Goal: Task Accomplishment & Management: Manage account settings

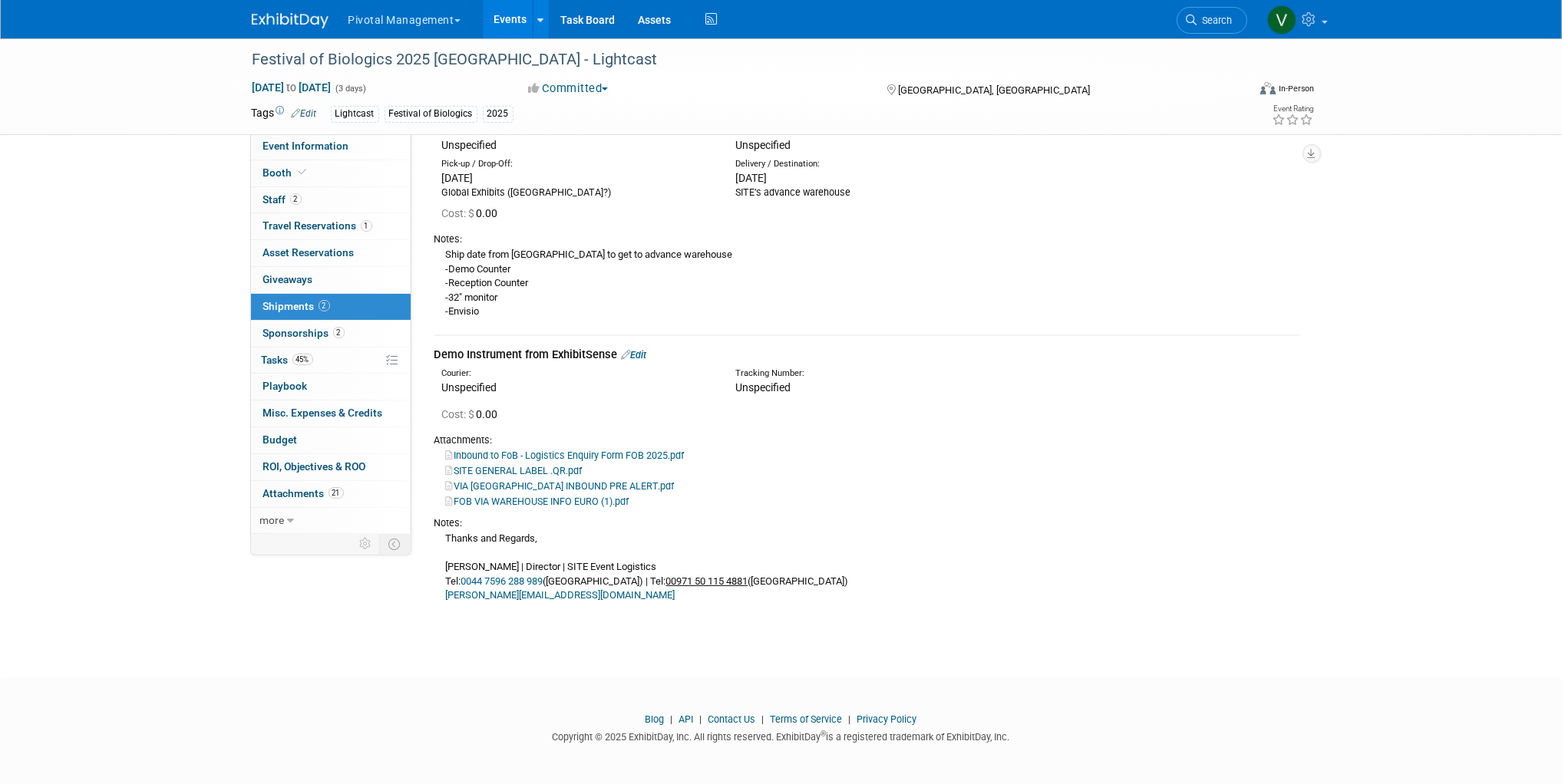
click at [500, 22] on link "Events" at bounding box center [511, 19] width 56 height 38
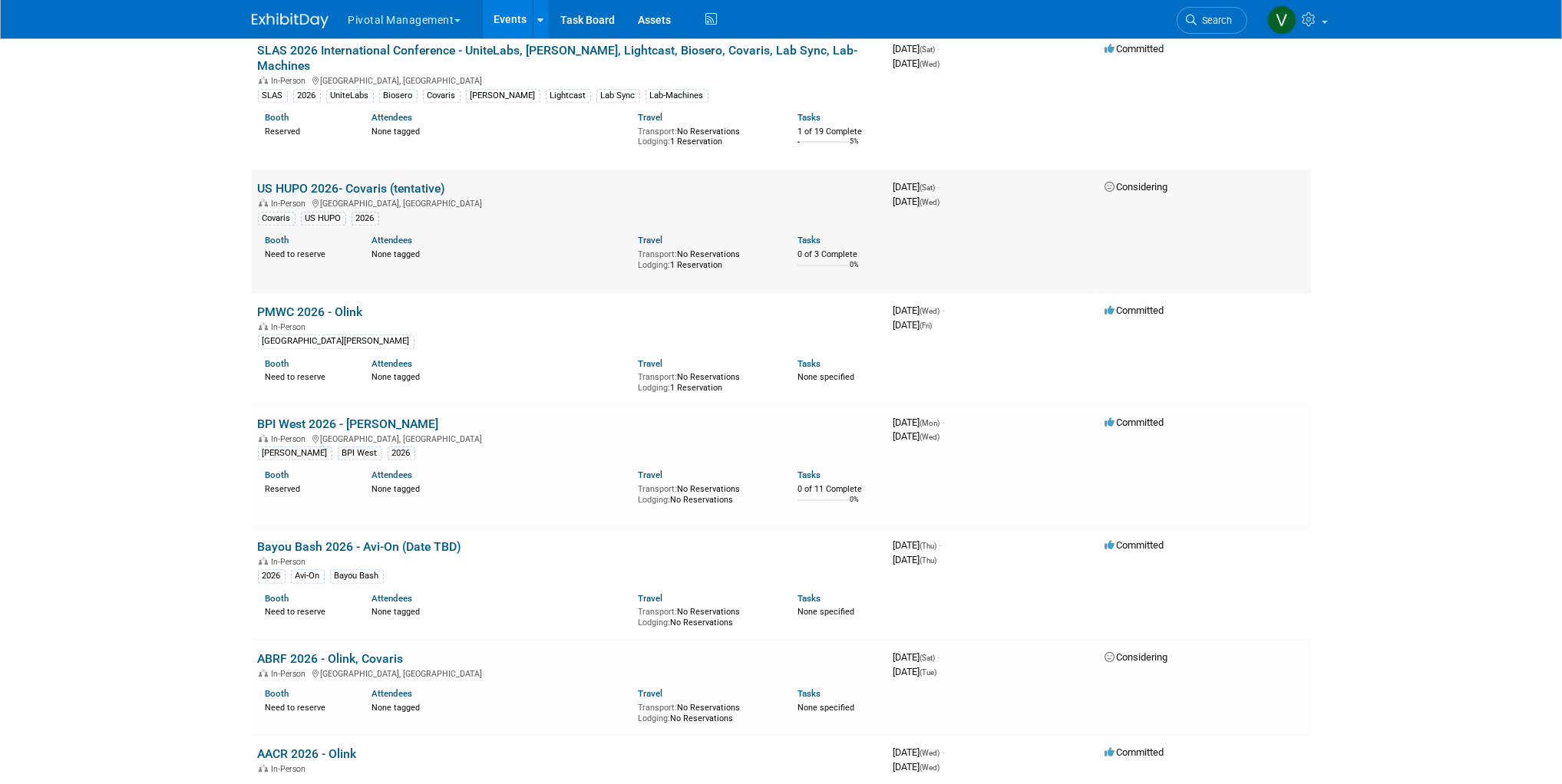
scroll to position [5397, 0]
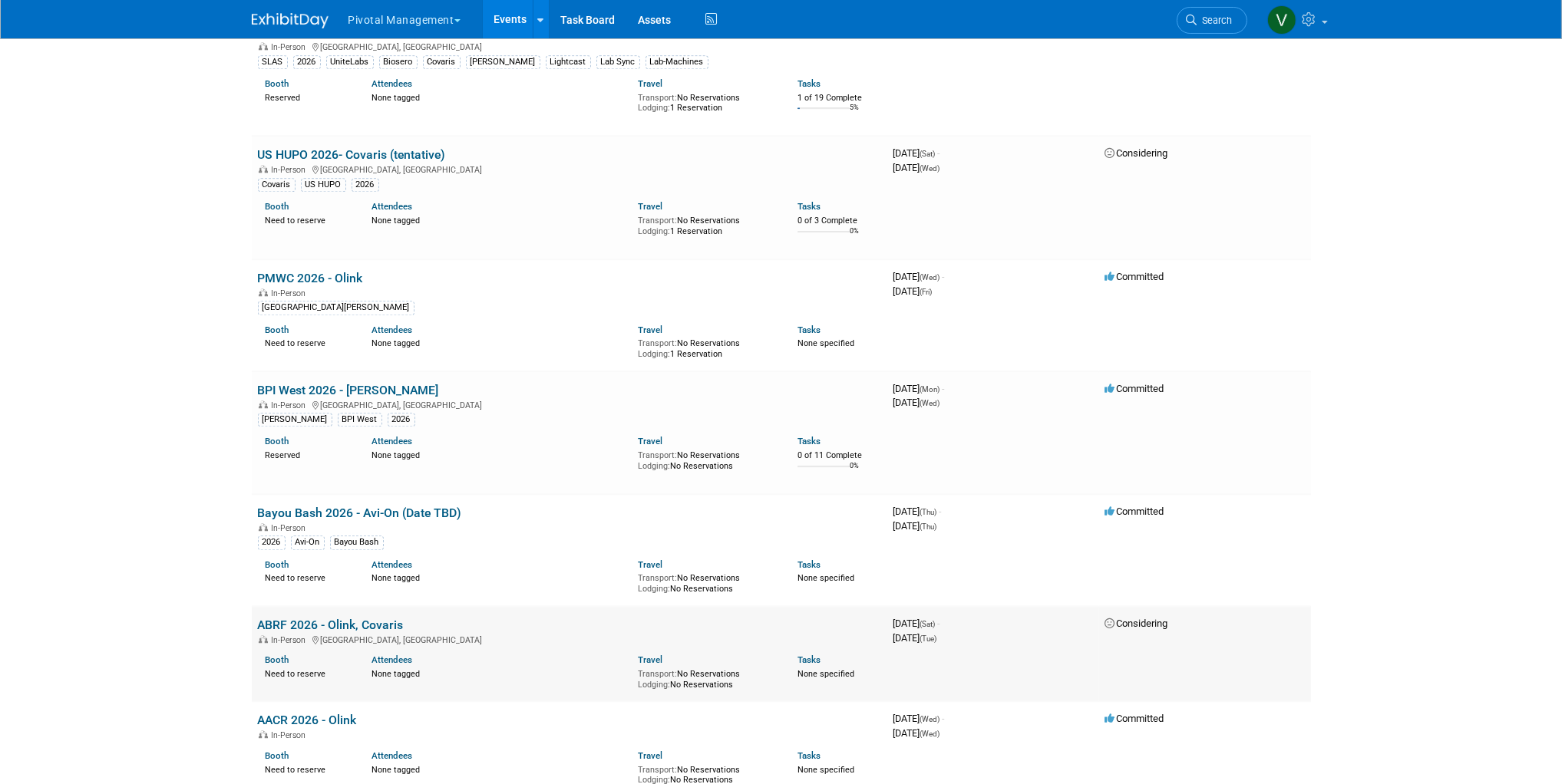
click at [384, 618] on link "ABRF 2026 - Olink, Covaris" at bounding box center [331, 625] width 146 height 14
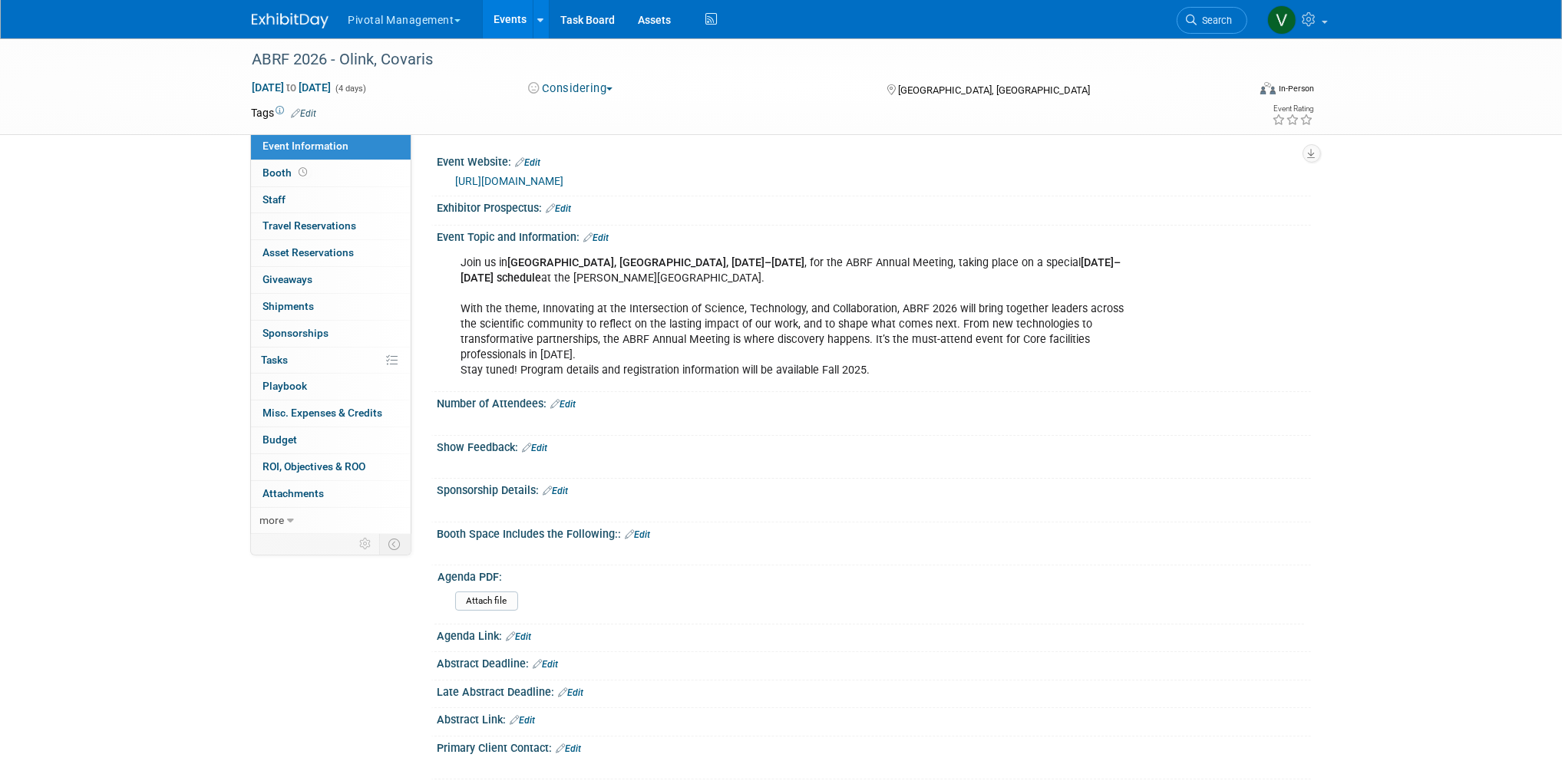
click at [517, 16] on link "Events" at bounding box center [511, 19] width 56 height 38
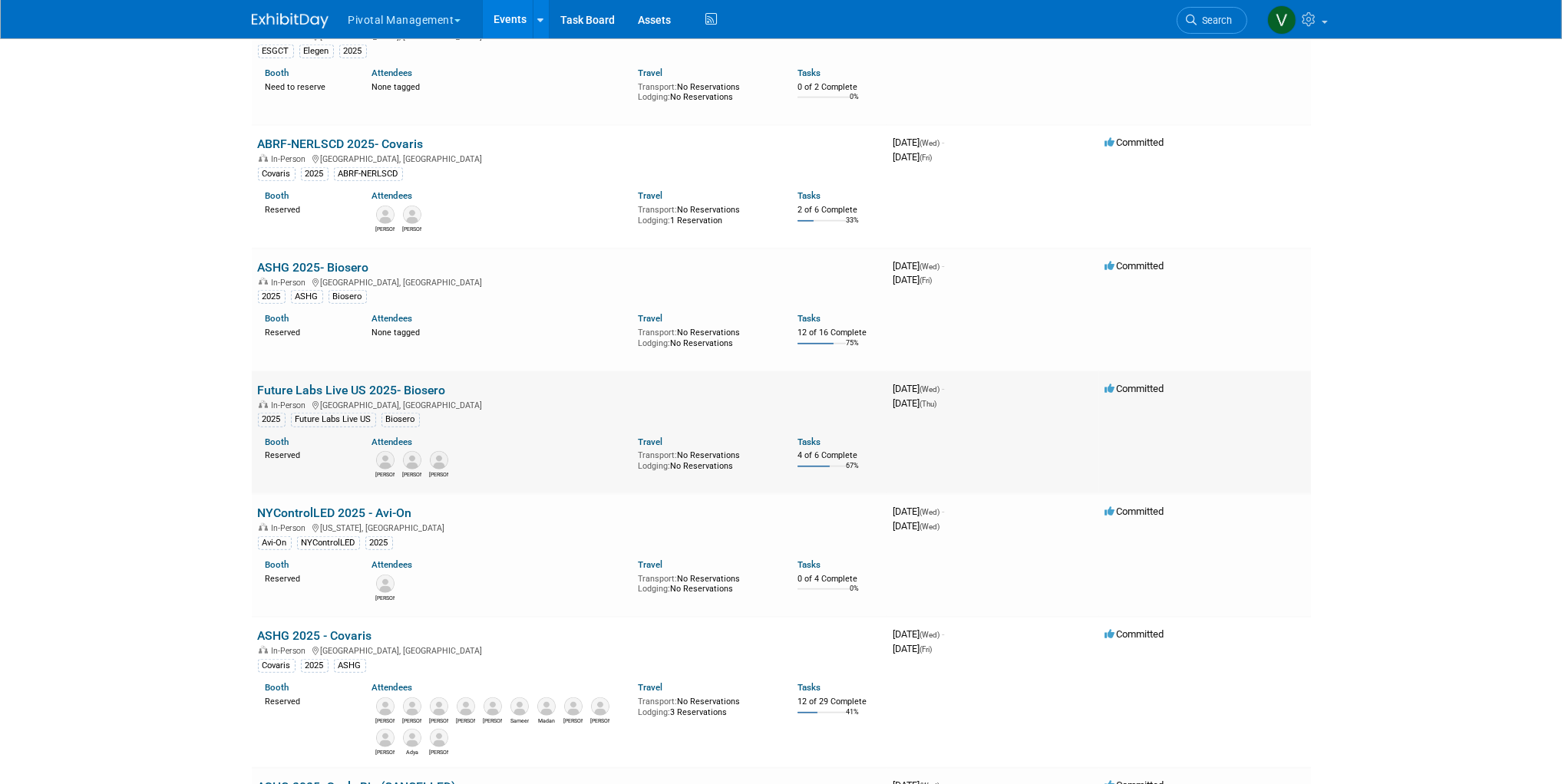
scroll to position [1866, 0]
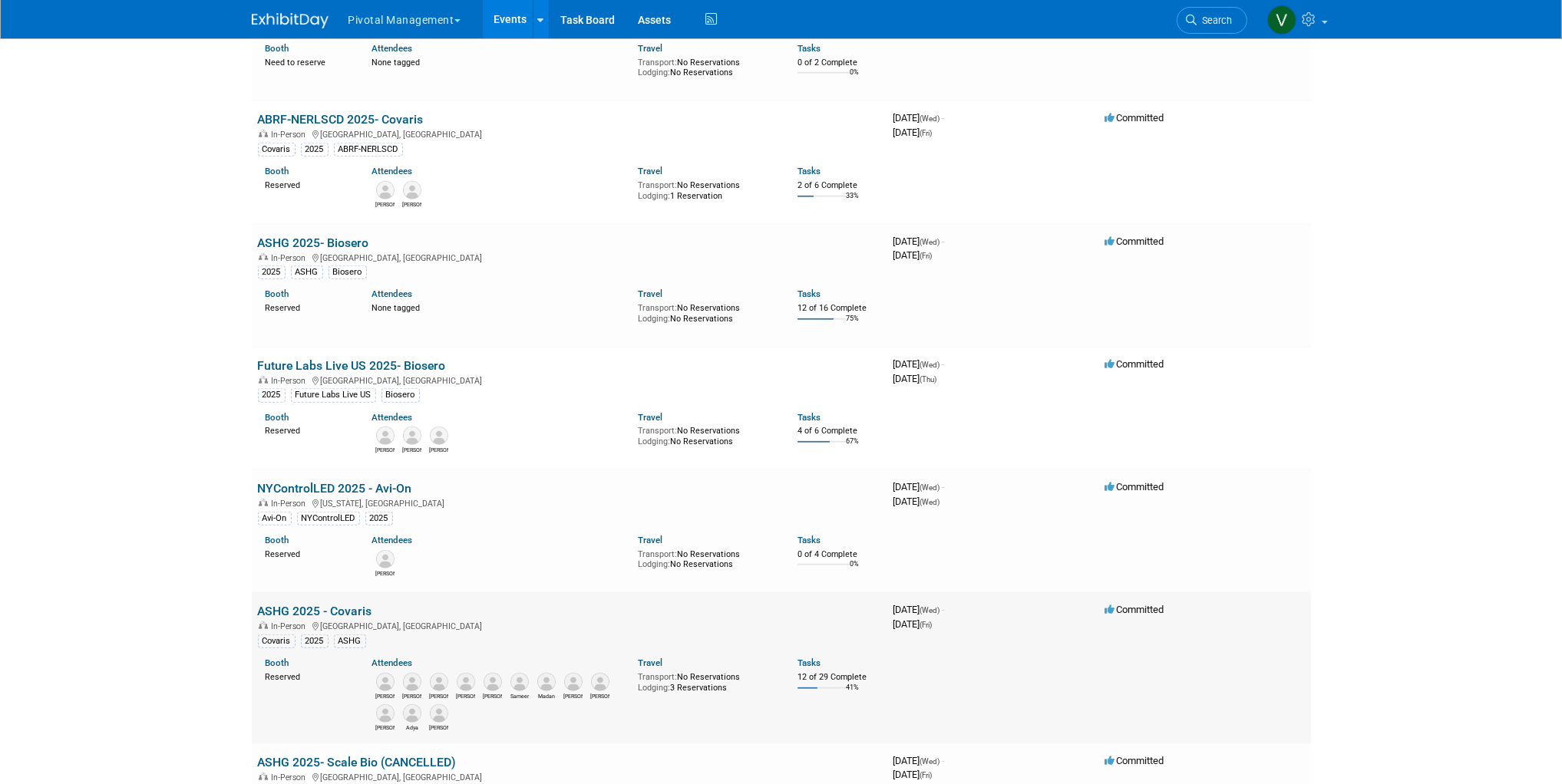
click at [343, 614] on link "ASHG 2025 - Covaris" at bounding box center [315, 610] width 114 height 14
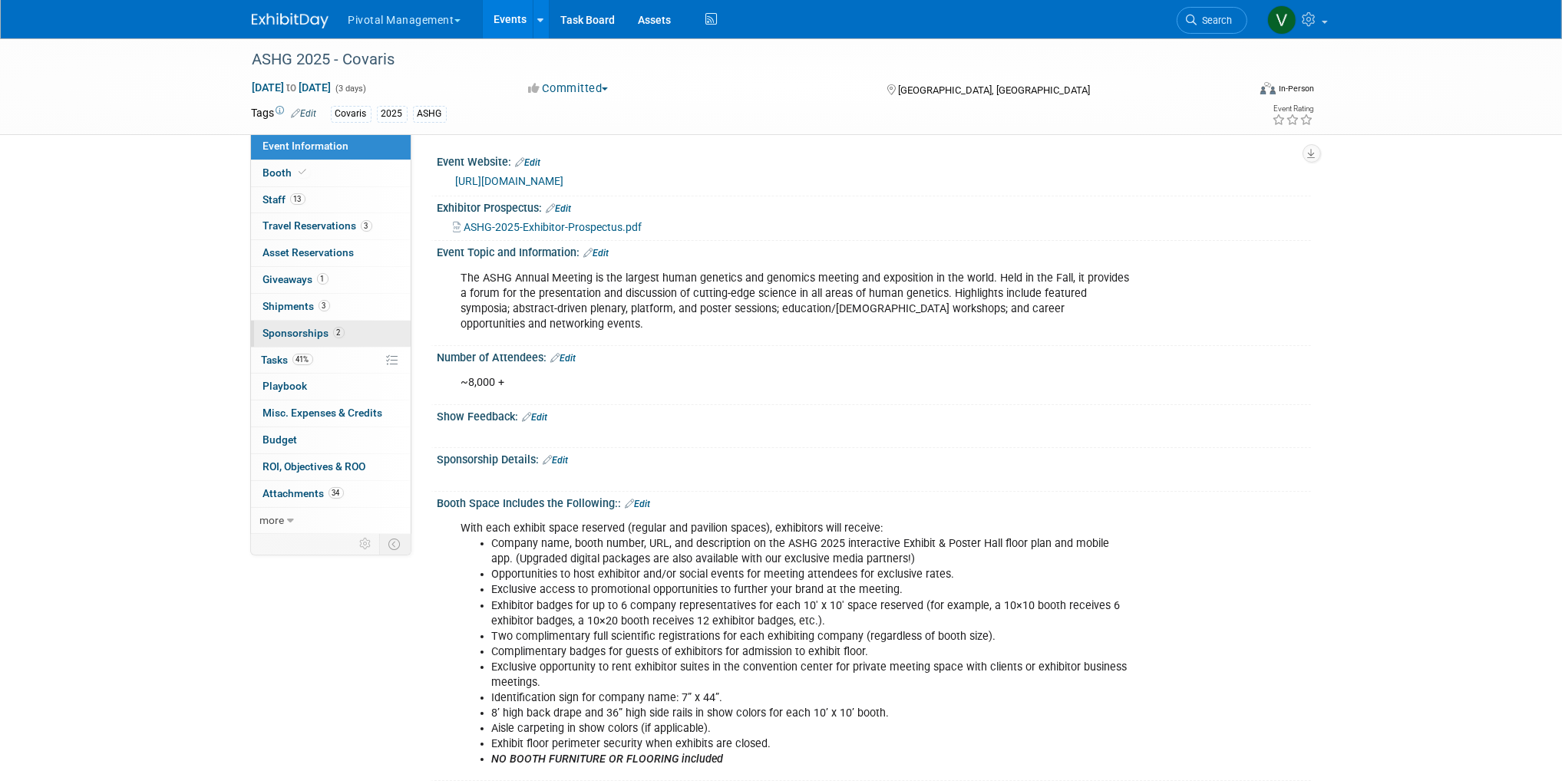
click at [289, 332] on span "Sponsorships 2" at bounding box center [303, 333] width 82 height 12
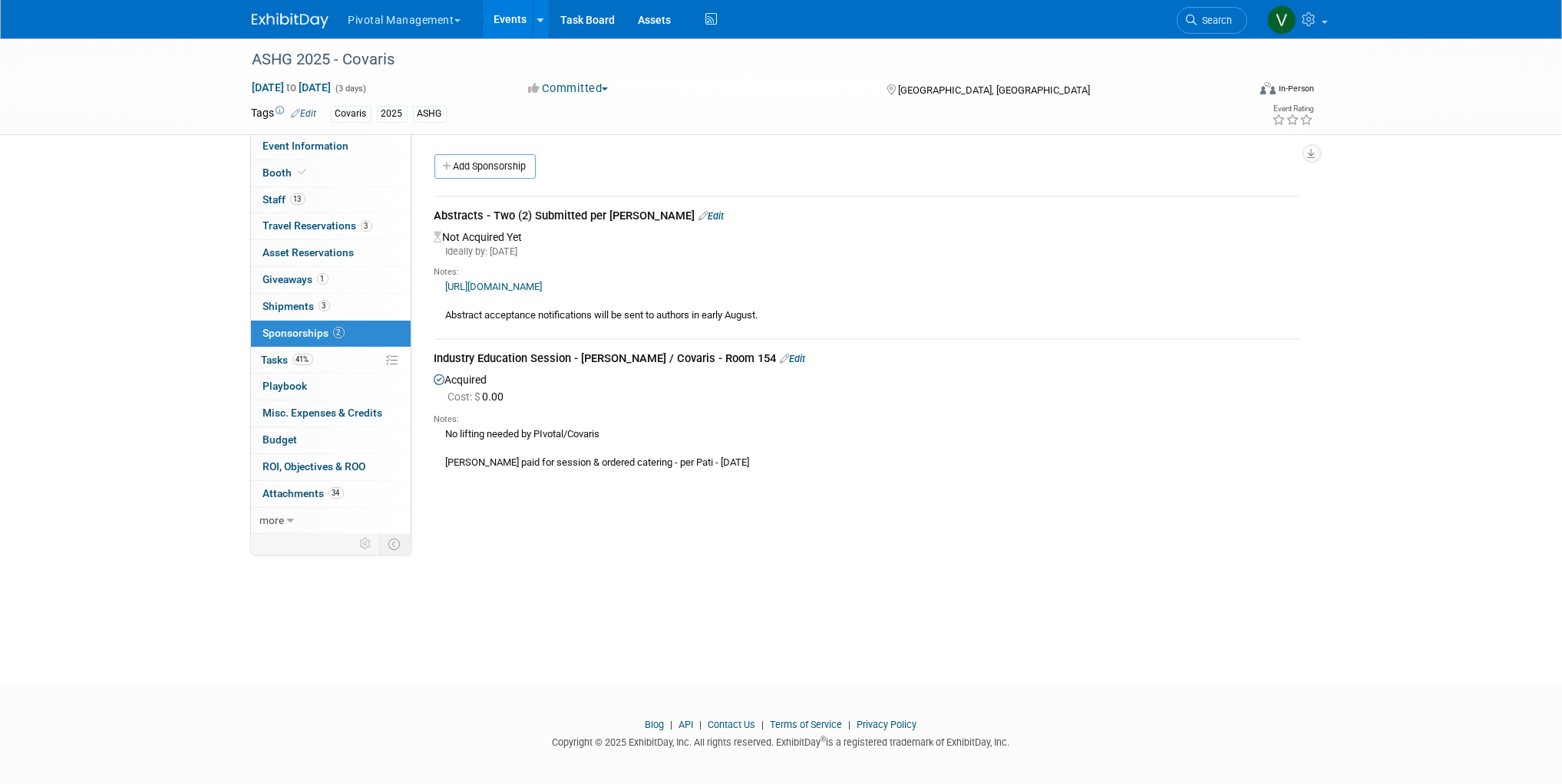
click at [700, 213] on link "Edit" at bounding box center [712, 216] width 25 height 12
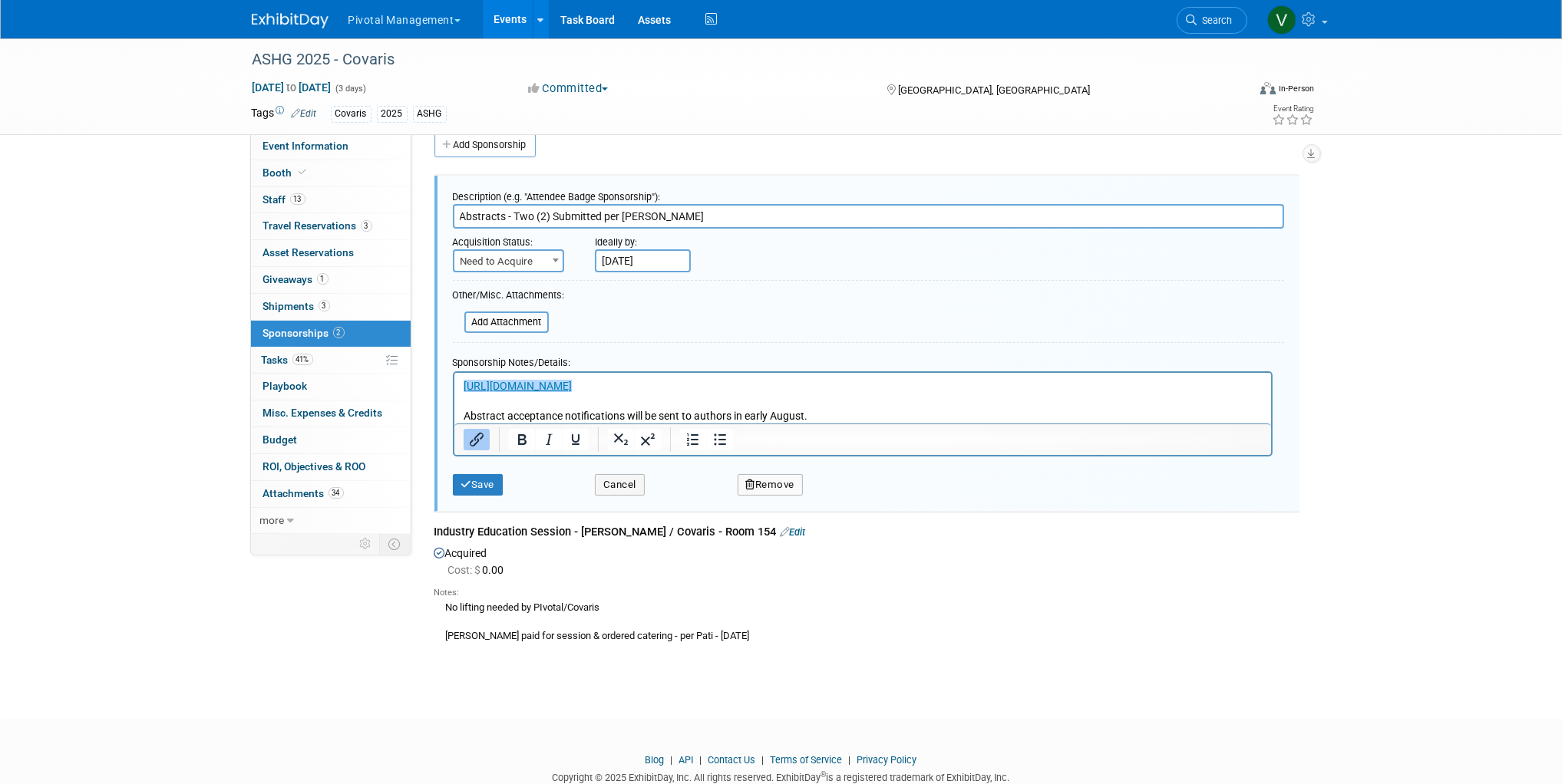
scroll to position [22, 0]
click at [834, 419] on p "﻿https://www.ashg.org/meetings/2025meeting/present/abstracts/ Abstract acceptan…" at bounding box center [862, 399] width 800 height 45
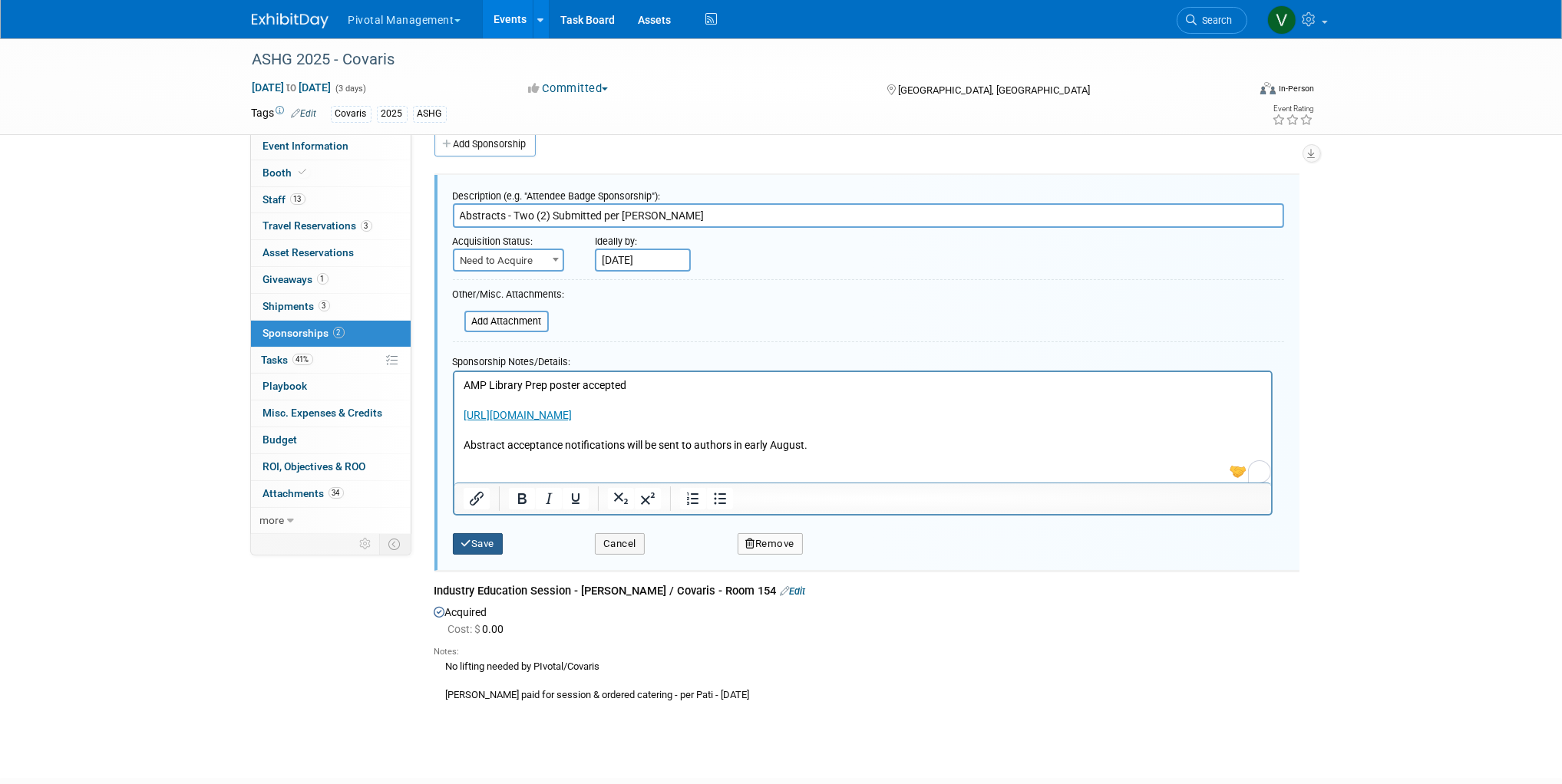
click at [493, 538] on button "Save" at bounding box center [478, 544] width 51 height 21
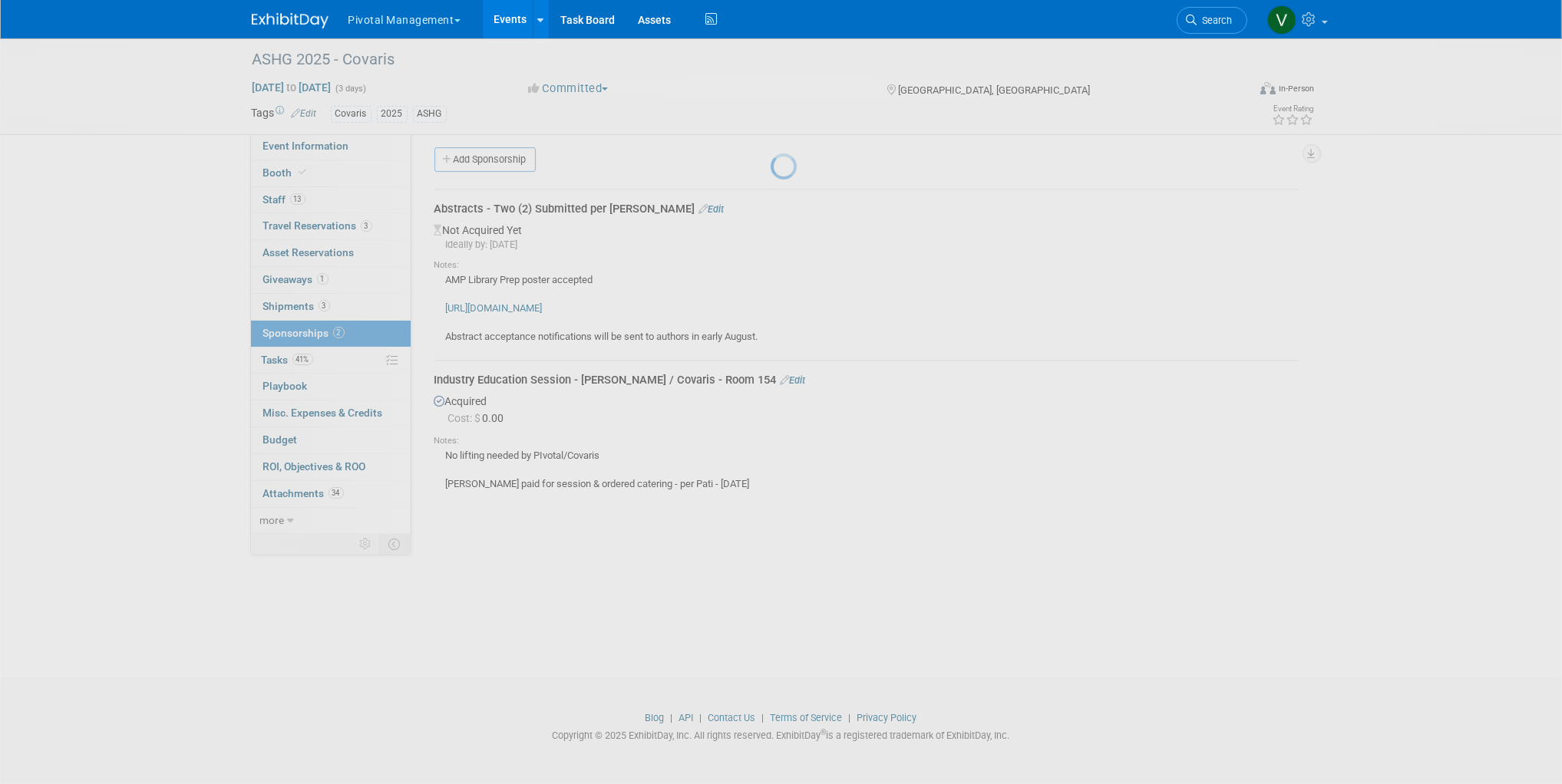
scroll to position [6, 0]
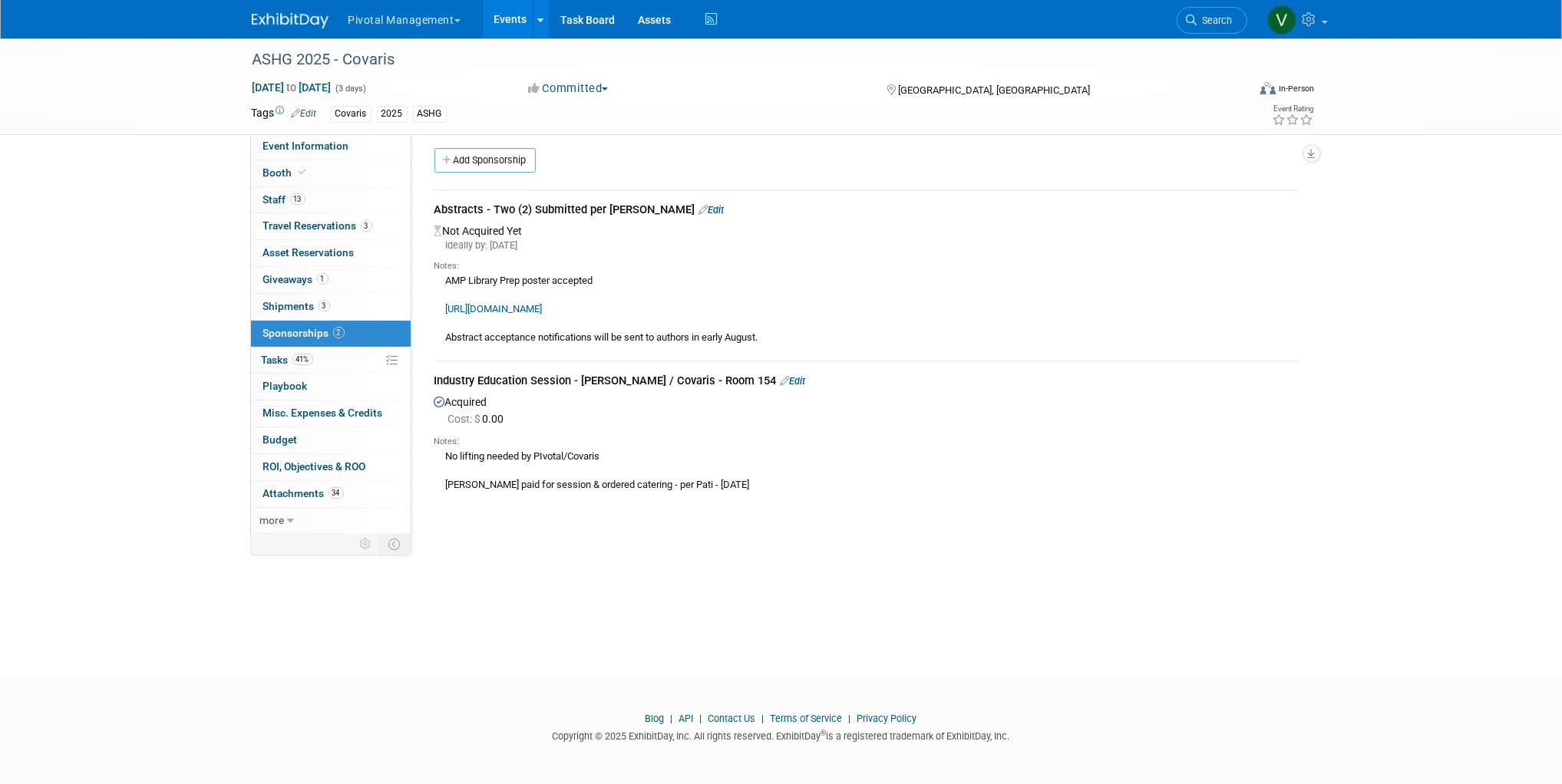
click at [700, 205] on link "Edit" at bounding box center [712, 210] width 25 height 12
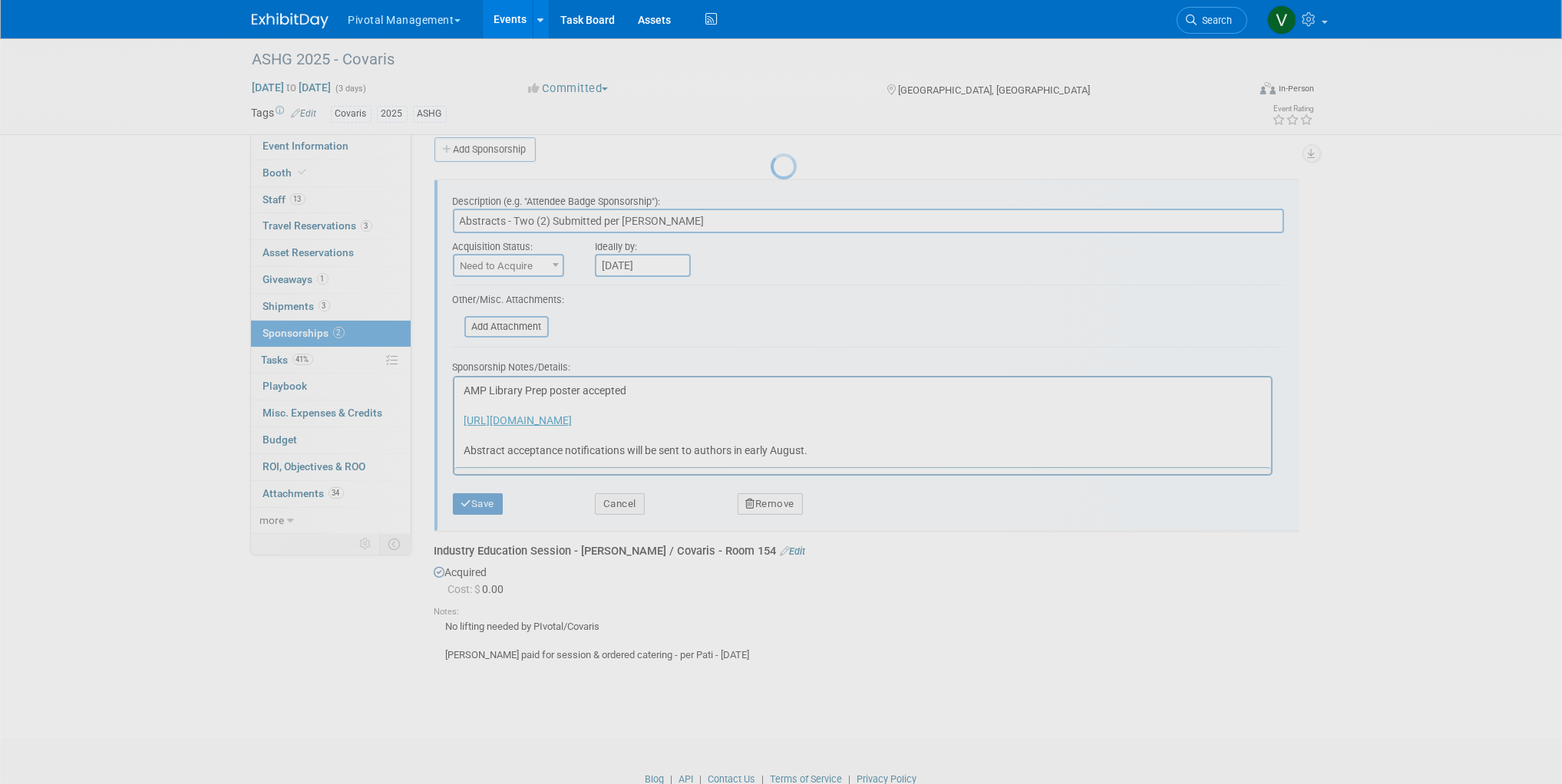
scroll to position [0, 0]
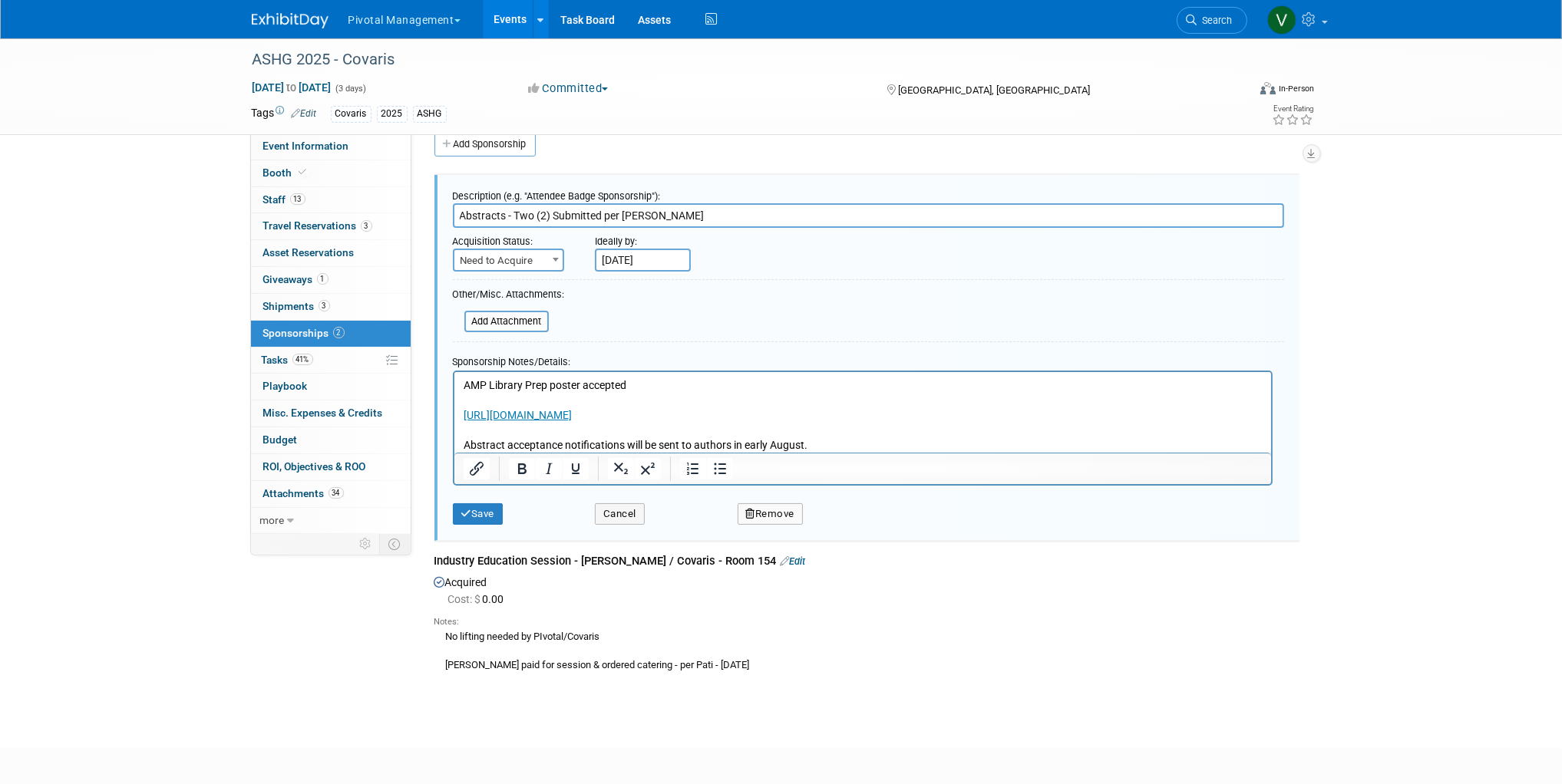
click at [532, 258] on span "Need to Acquire" at bounding box center [509, 261] width 109 height 21
select select "2"
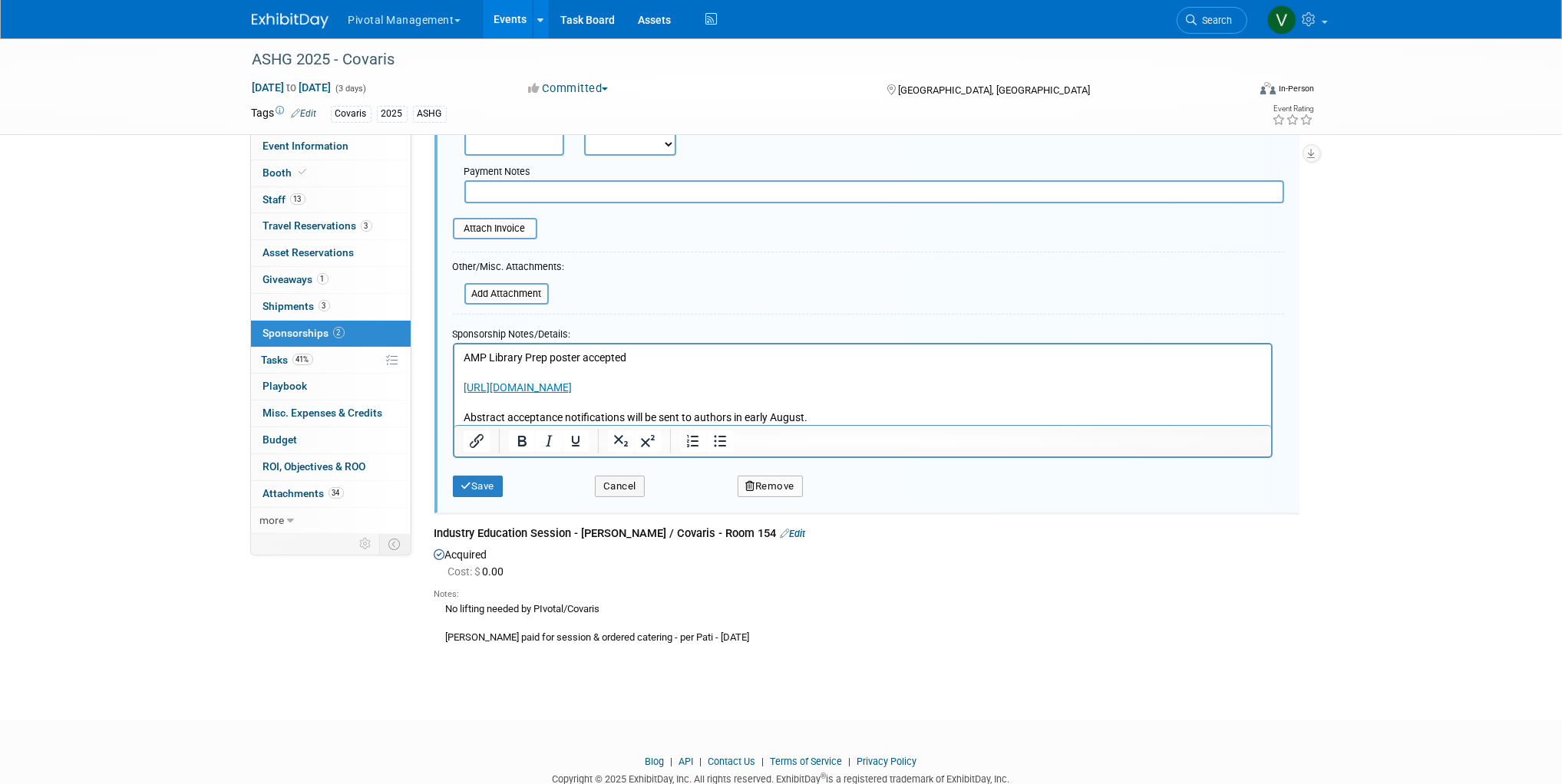
scroll to position [312, 0]
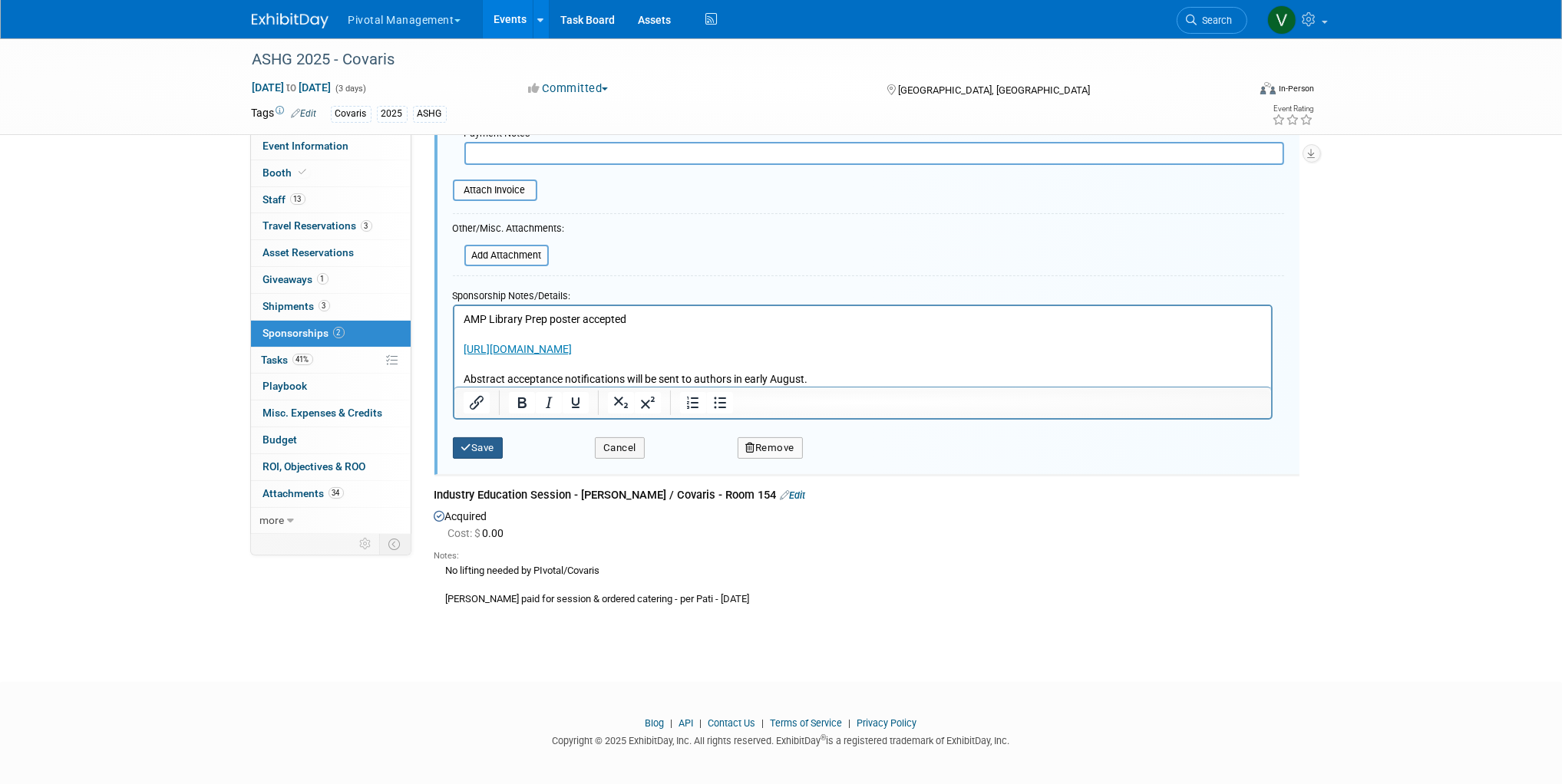
click at [485, 446] on button "Save" at bounding box center [478, 448] width 51 height 21
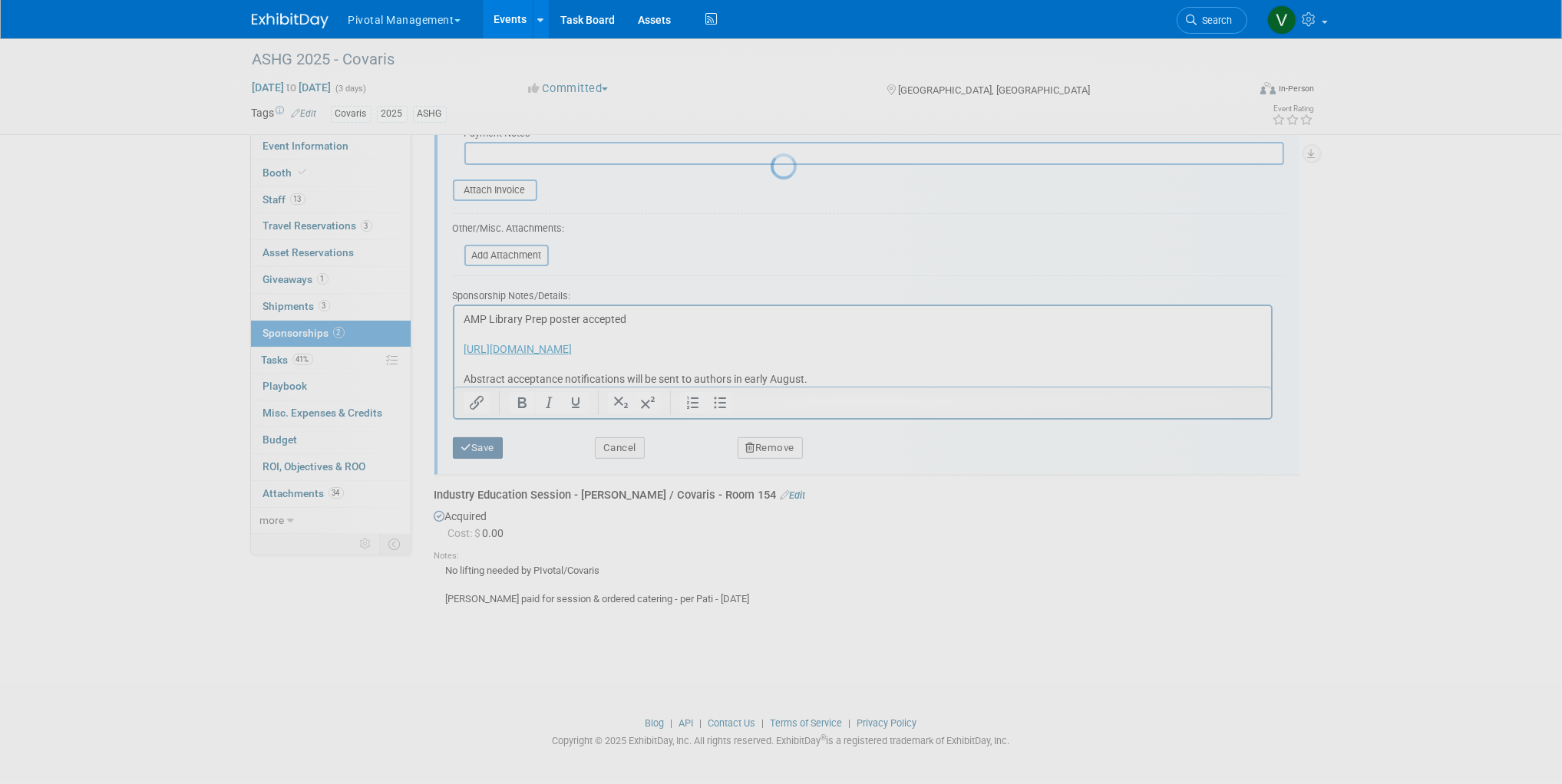
scroll to position [6, 0]
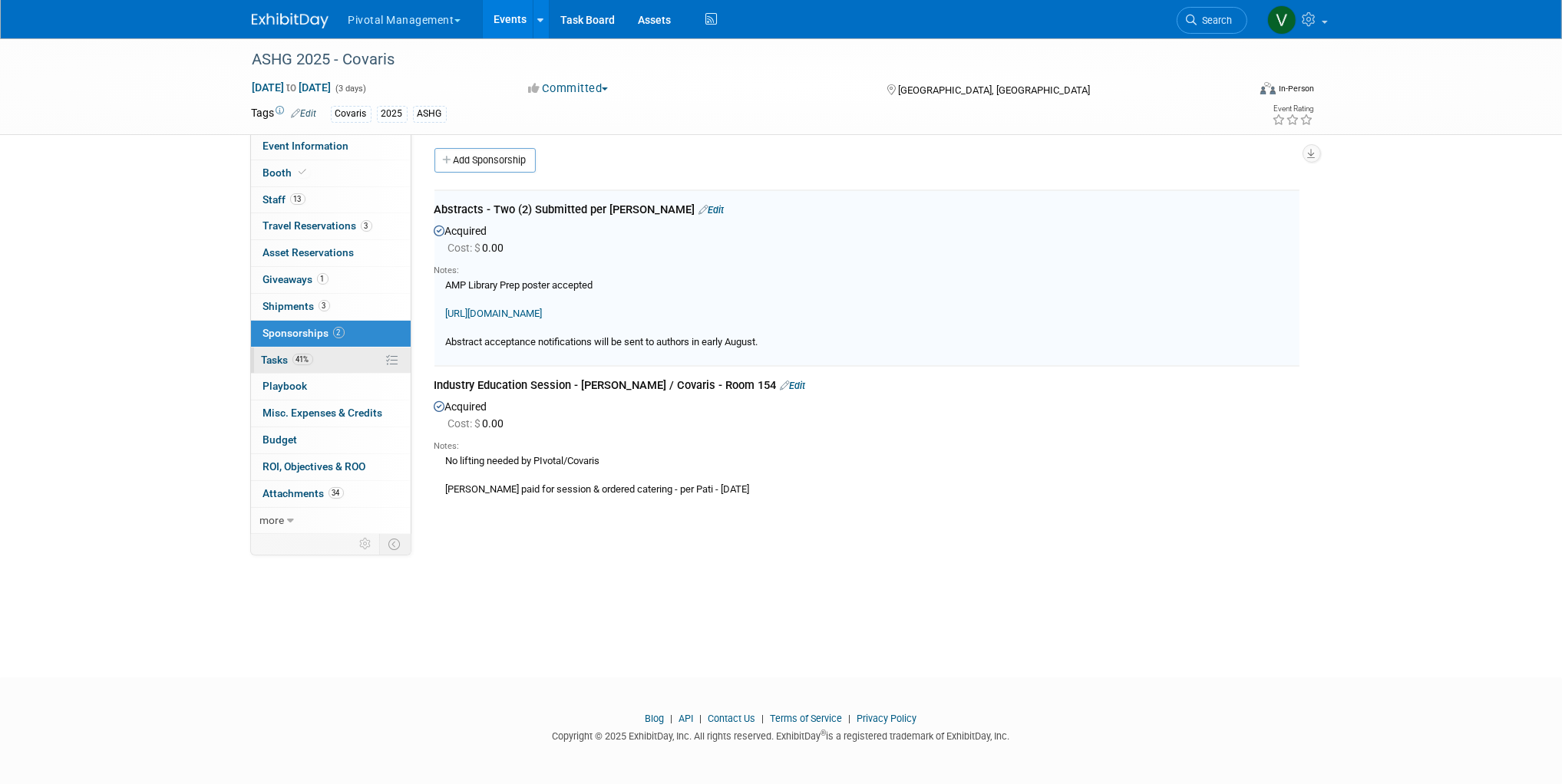
click at [285, 354] on span "Tasks 41%" at bounding box center [288, 360] width 52 height 12
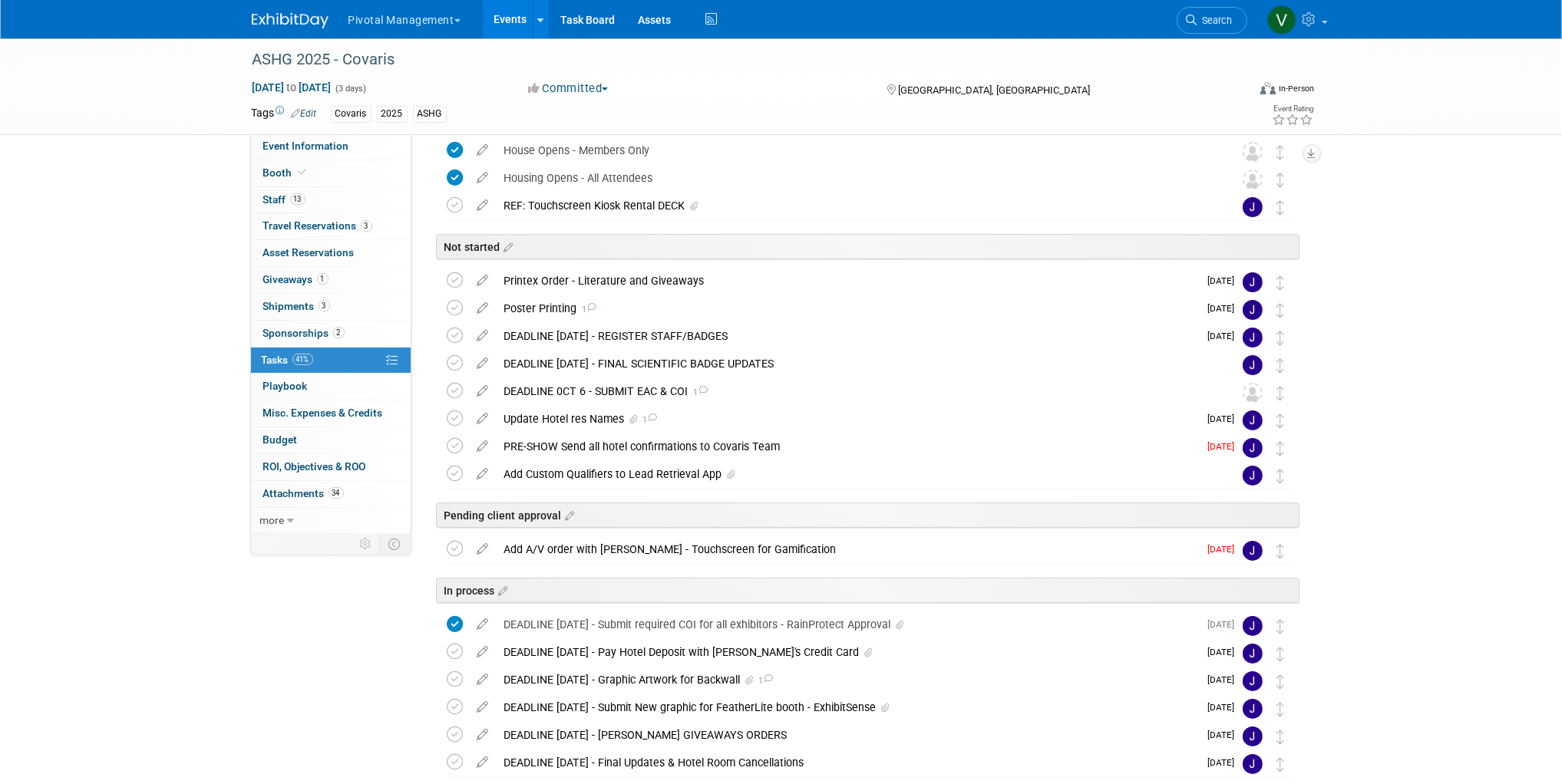
scroll to position [120, 0]
click at [561, 309] on div "Poster Printing 1" at bounding box center [848, 310] width 703 height 26
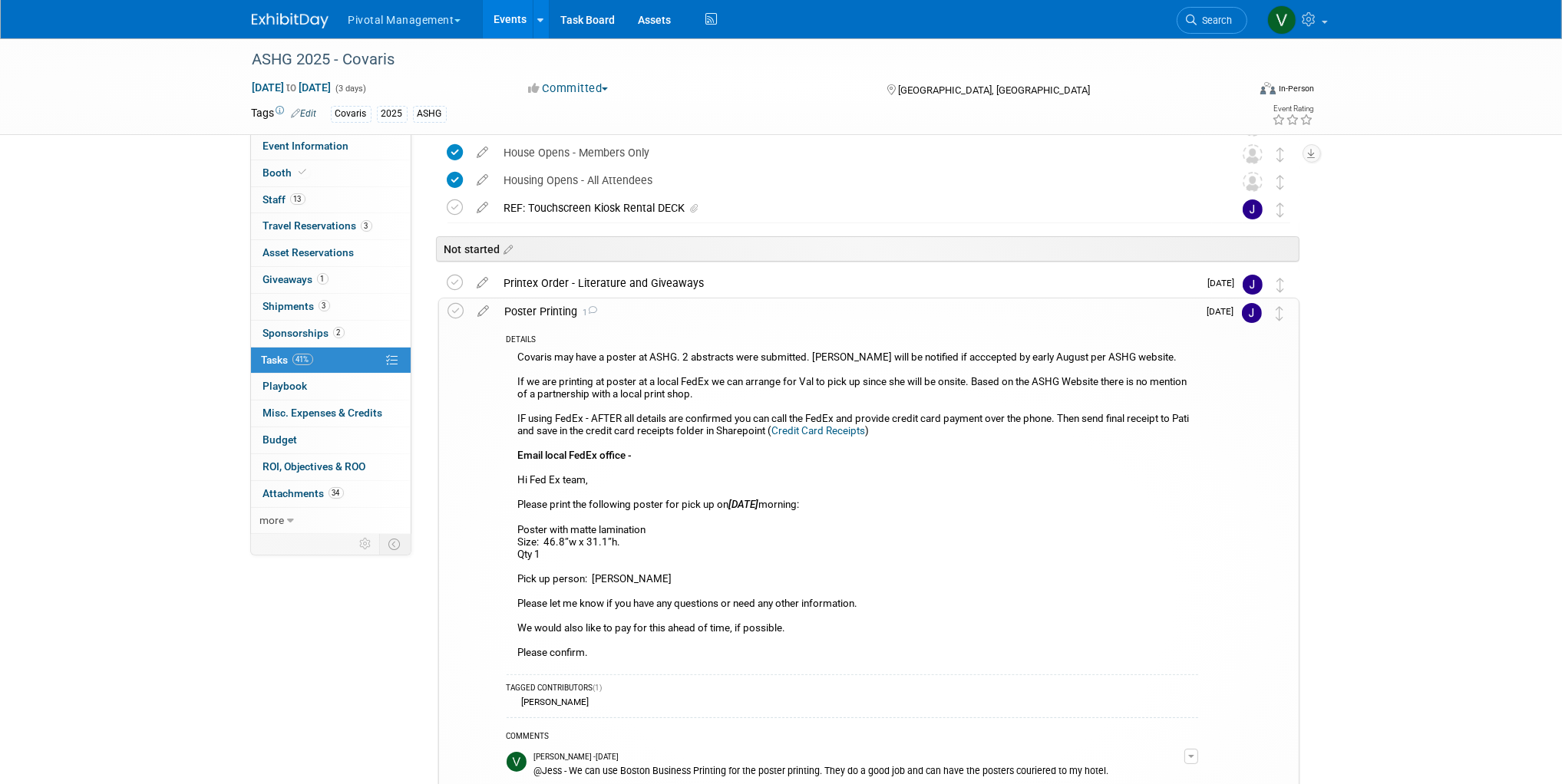
click at [516, 354] on div "Covaris may have a poster at ASHG. 2 abstracts were submitted. Covaris will be …" at bounding box center [853, 507] width 692 height 320
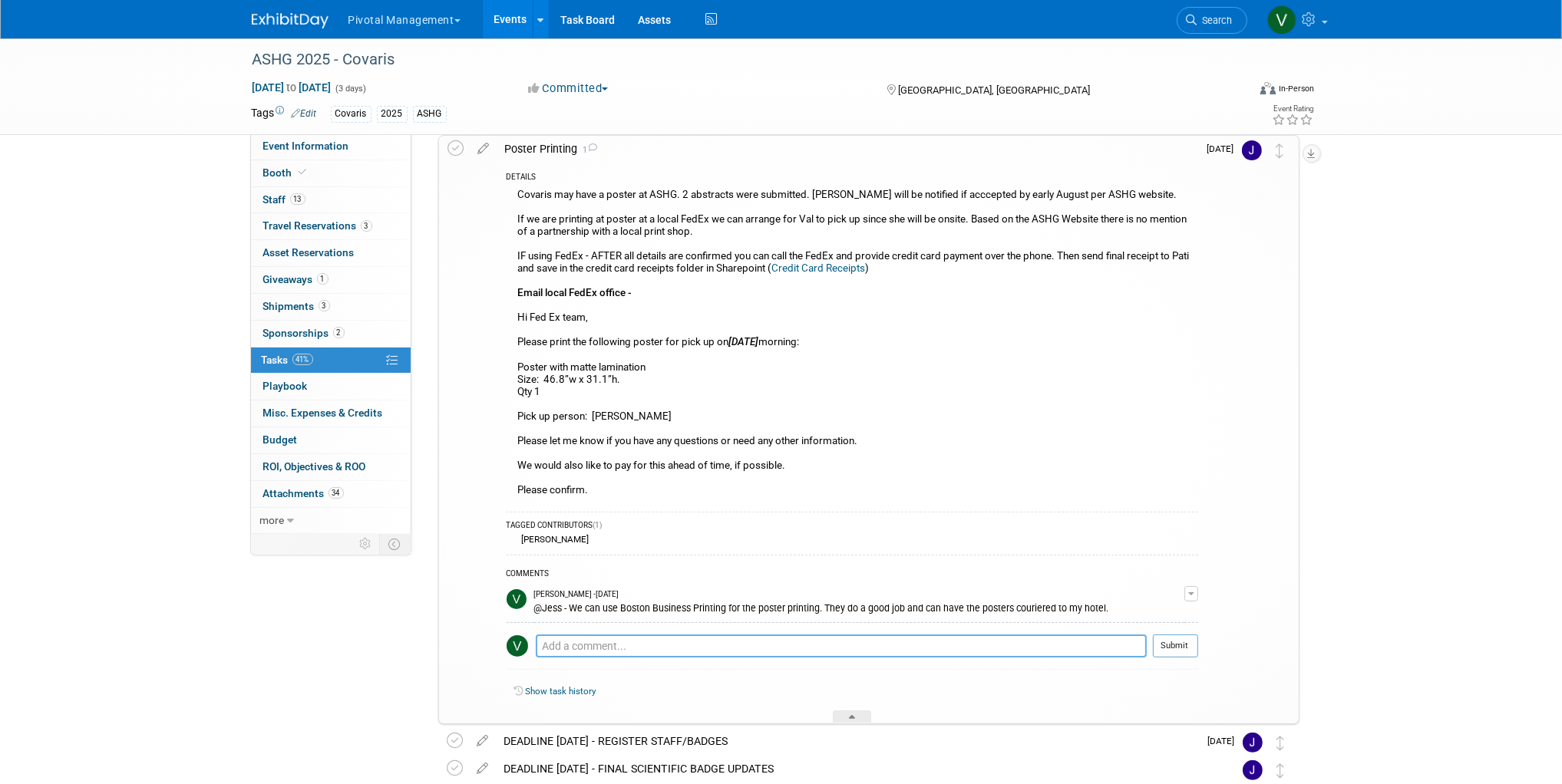
click at [659, 648] on textarea at bounding box center [841, 646] width 612 height 23
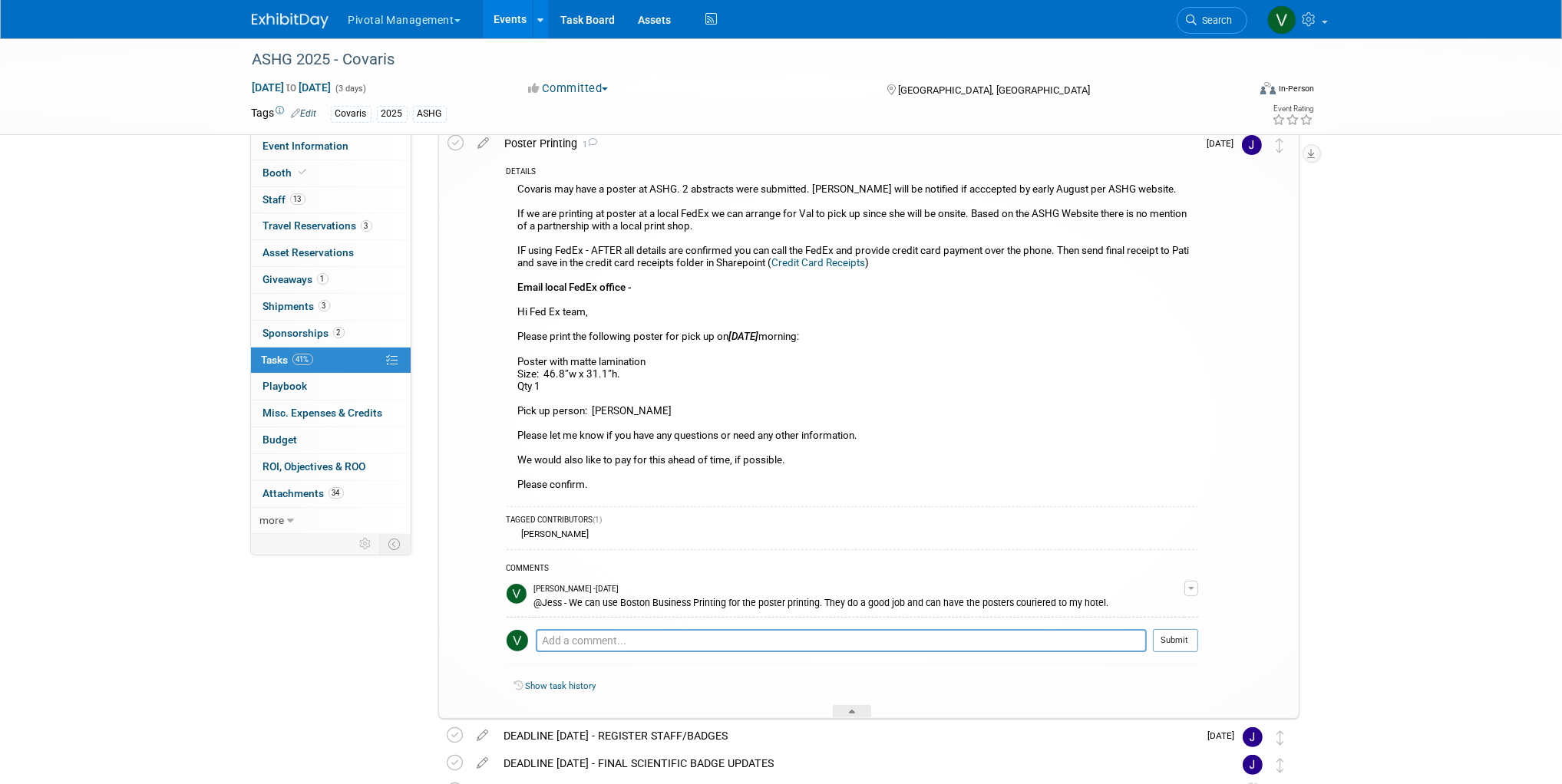
click at [513, 27] on link "Events" at bounding box center [511, 19] width 56 height 38
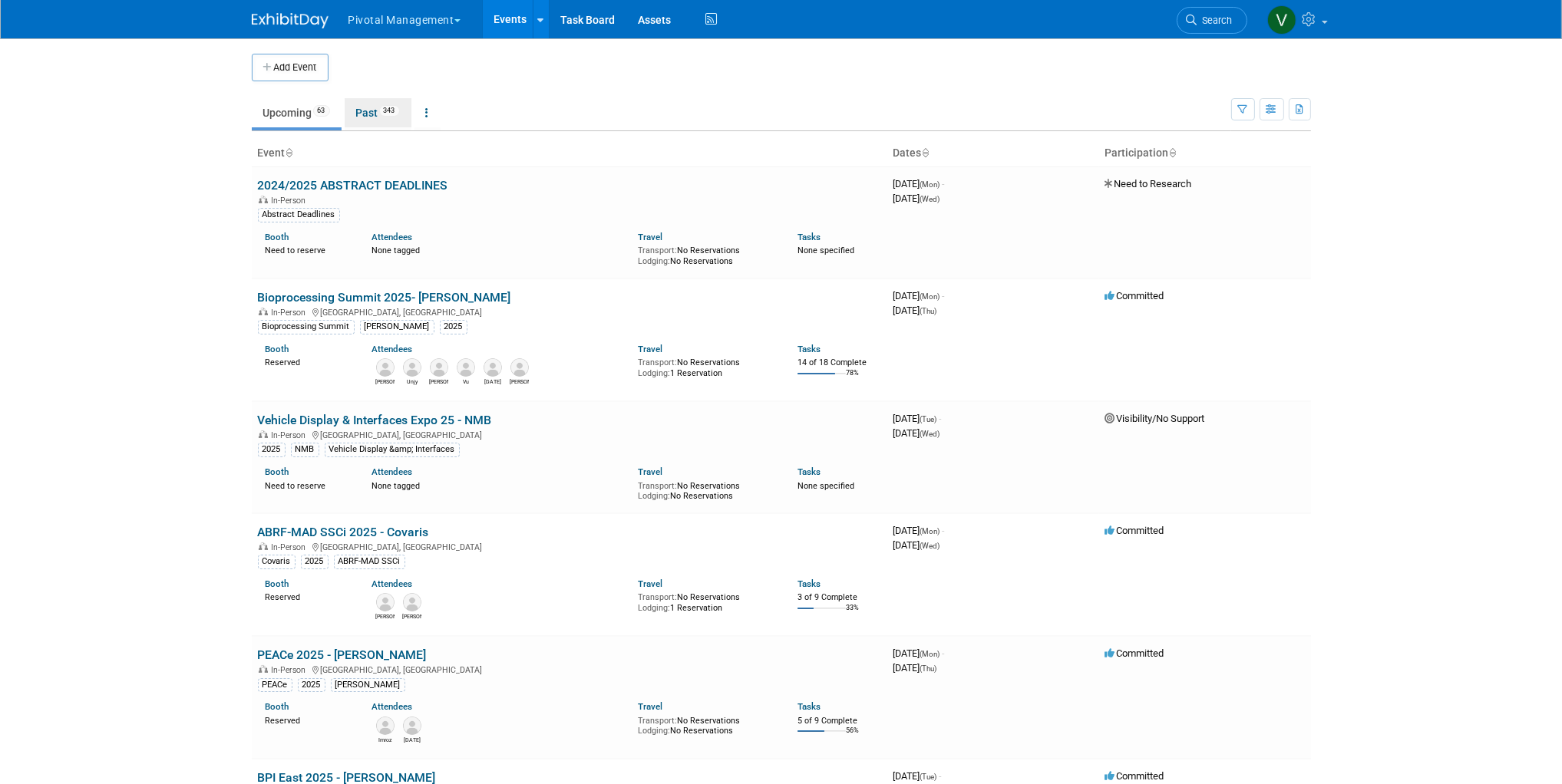
click at [381, 109] on link "Past 343" at bounding box center [378, 112] width 67 height 29
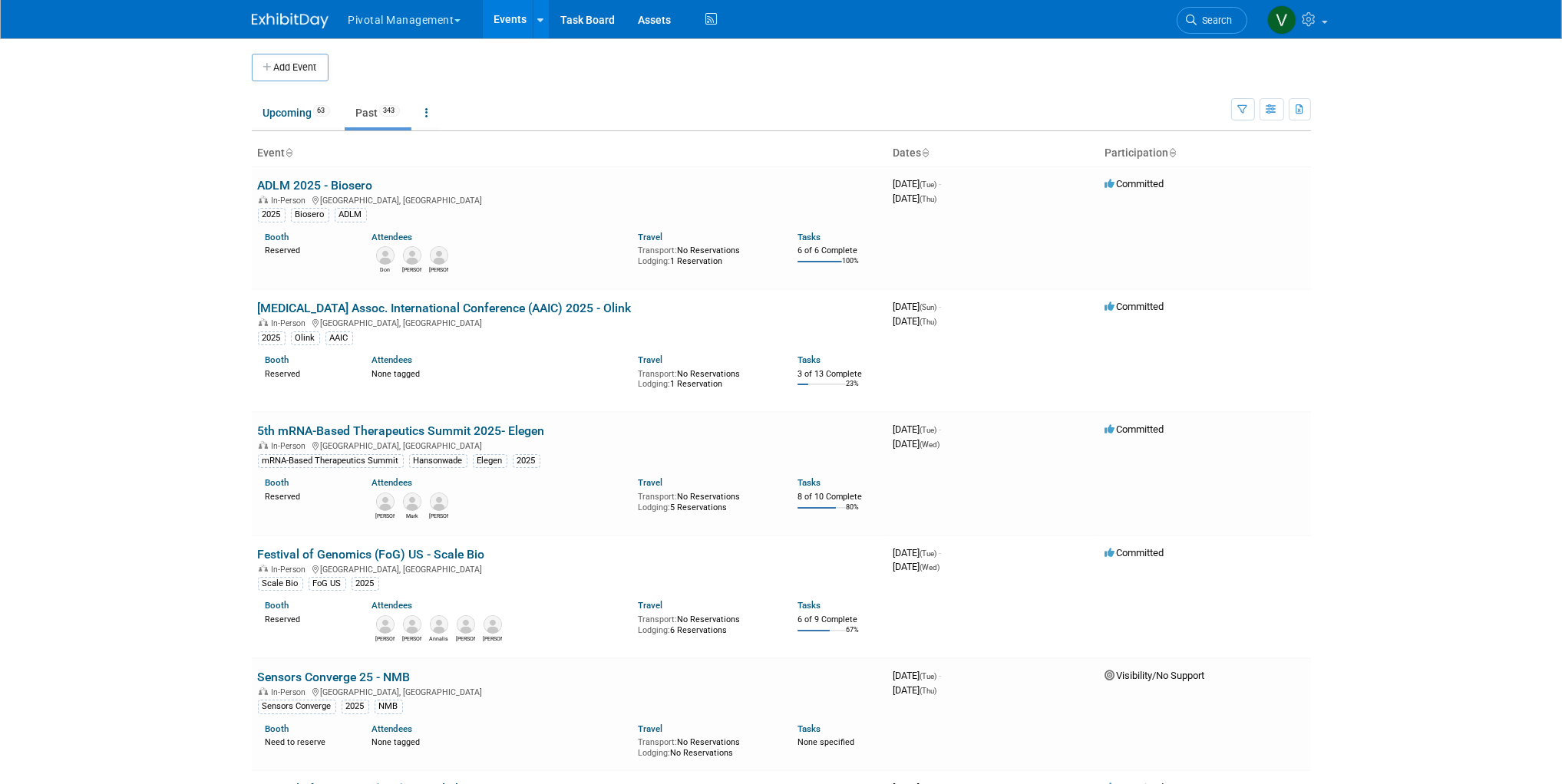
scroll to position [2802, 0]
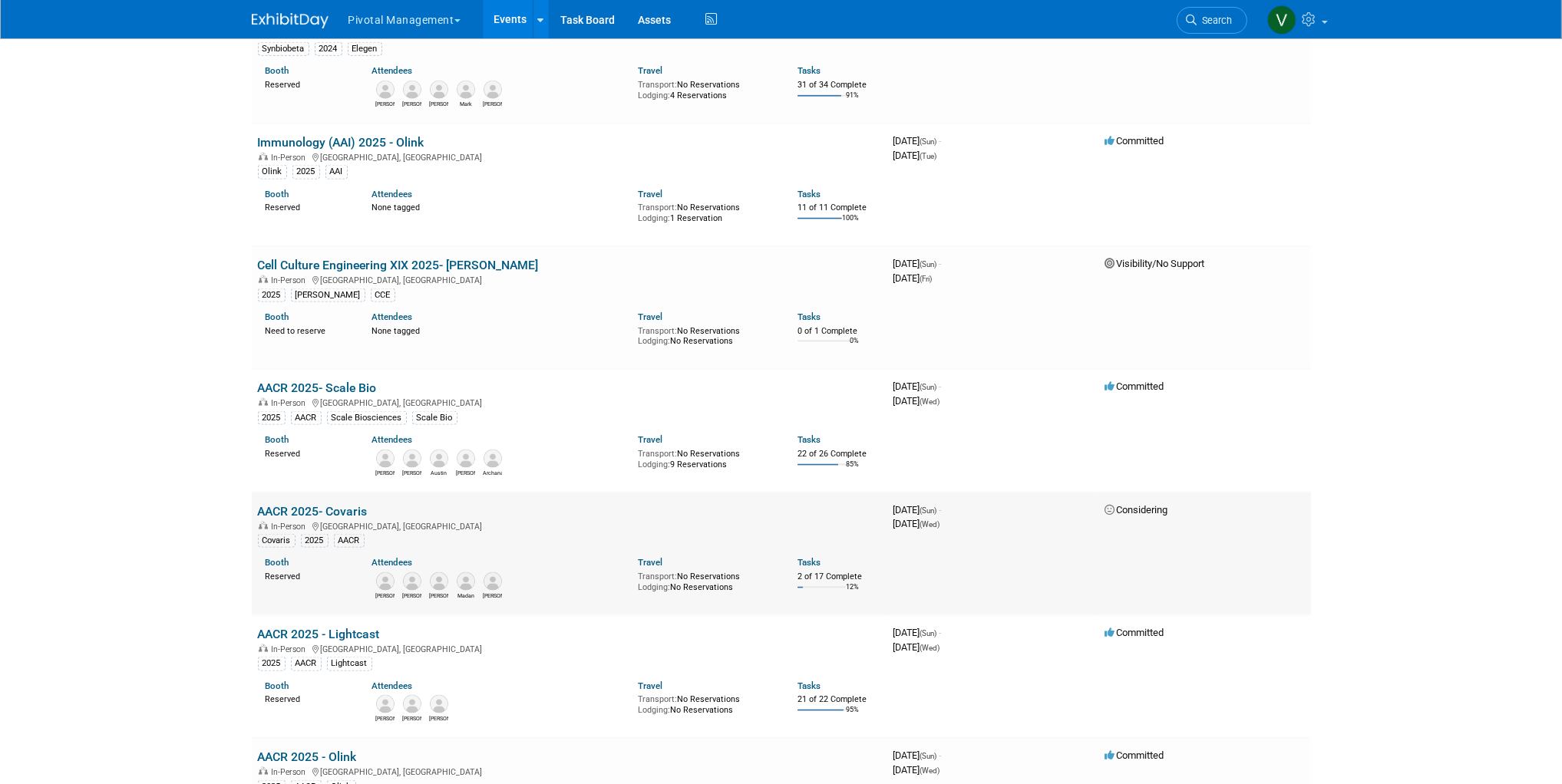
click at [334, 519] on link "AACR 2025- Covaris" at bounding box center [313, 511] width 109 height 14
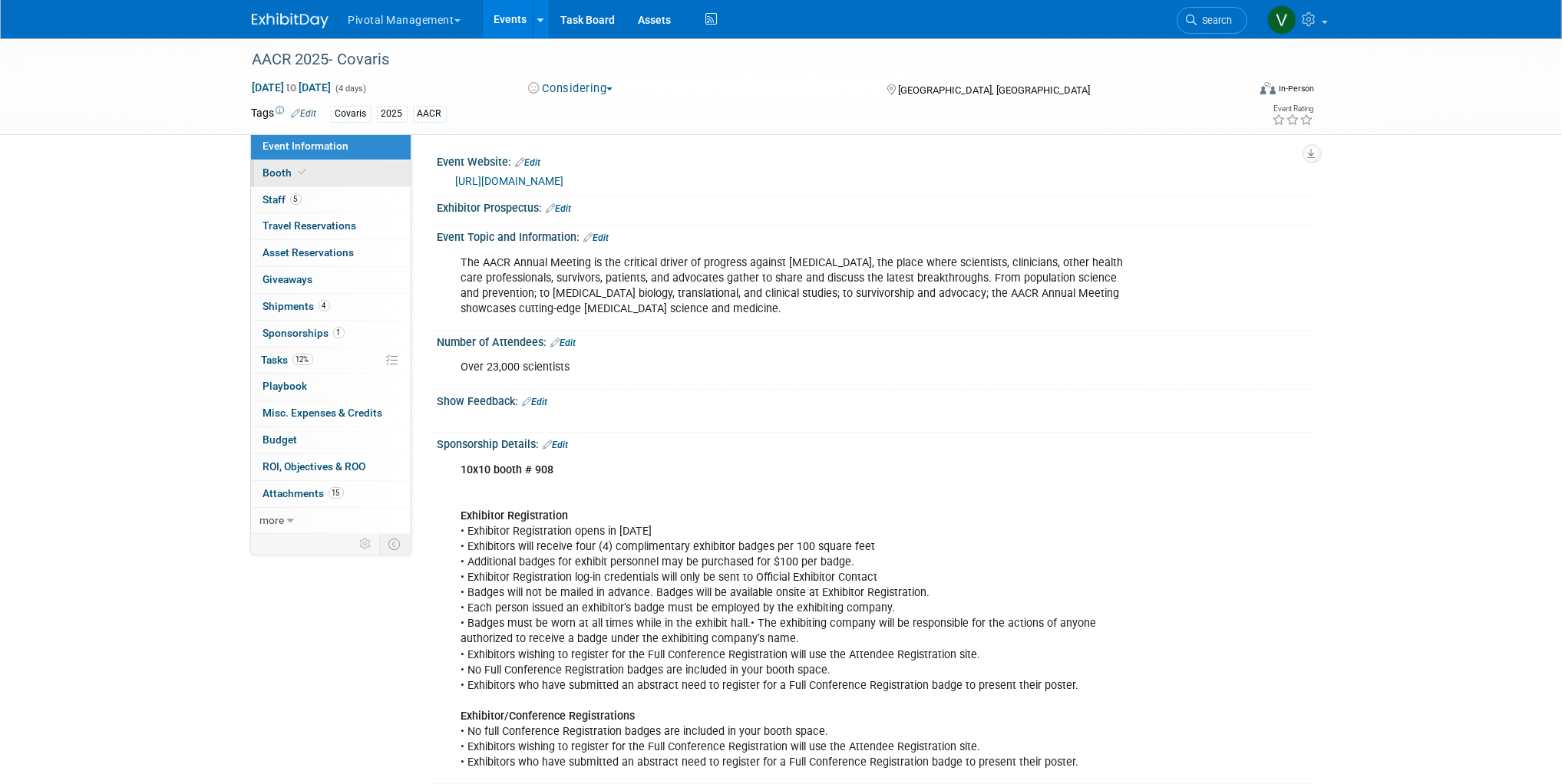
click at [312, 175] on link "Booth" at bounding box center [331, 173] width 159 height 26
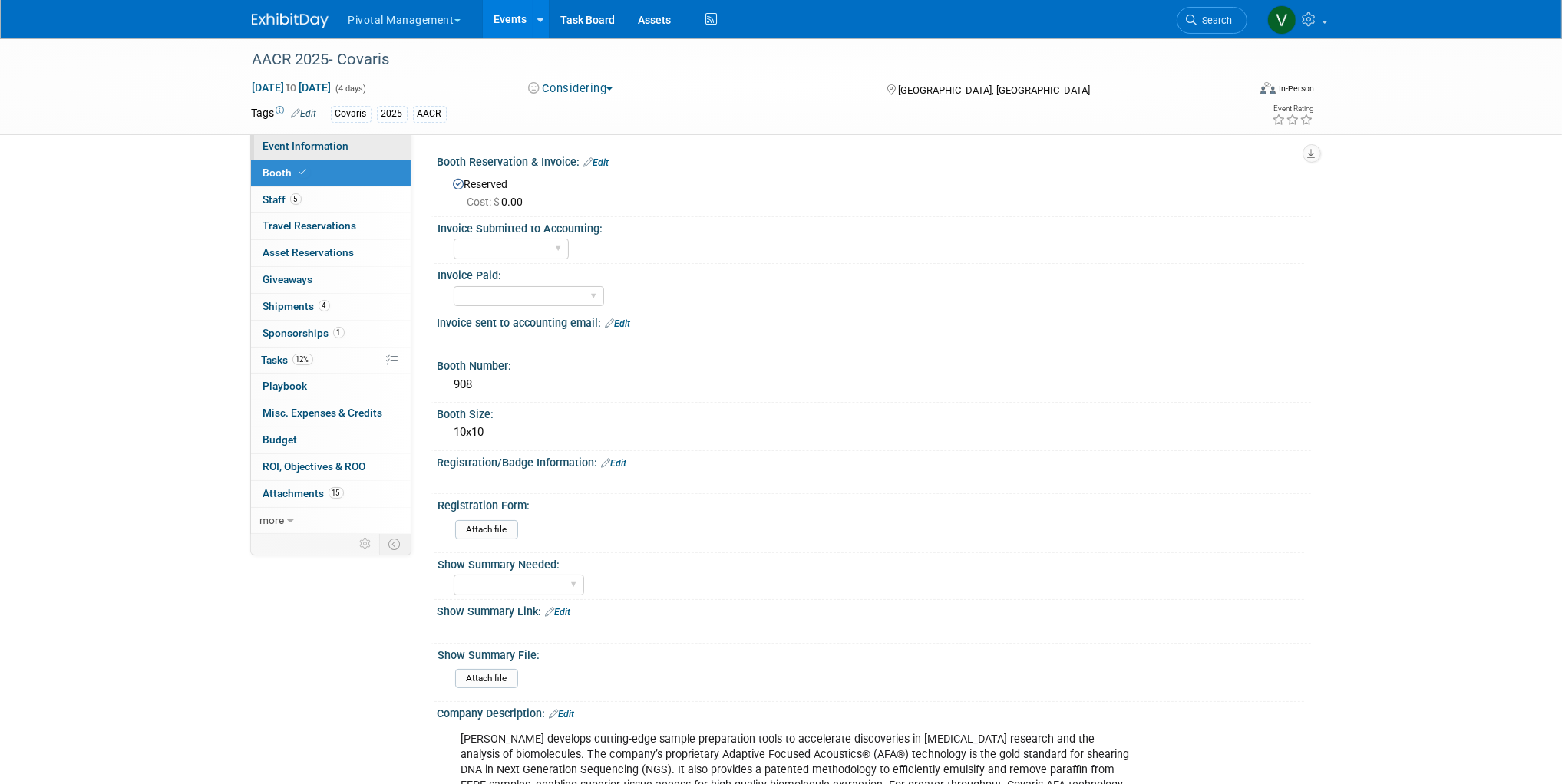
click at [349, 147] on link "Event Information" at bounding box center [331, 146] width 159 height 26
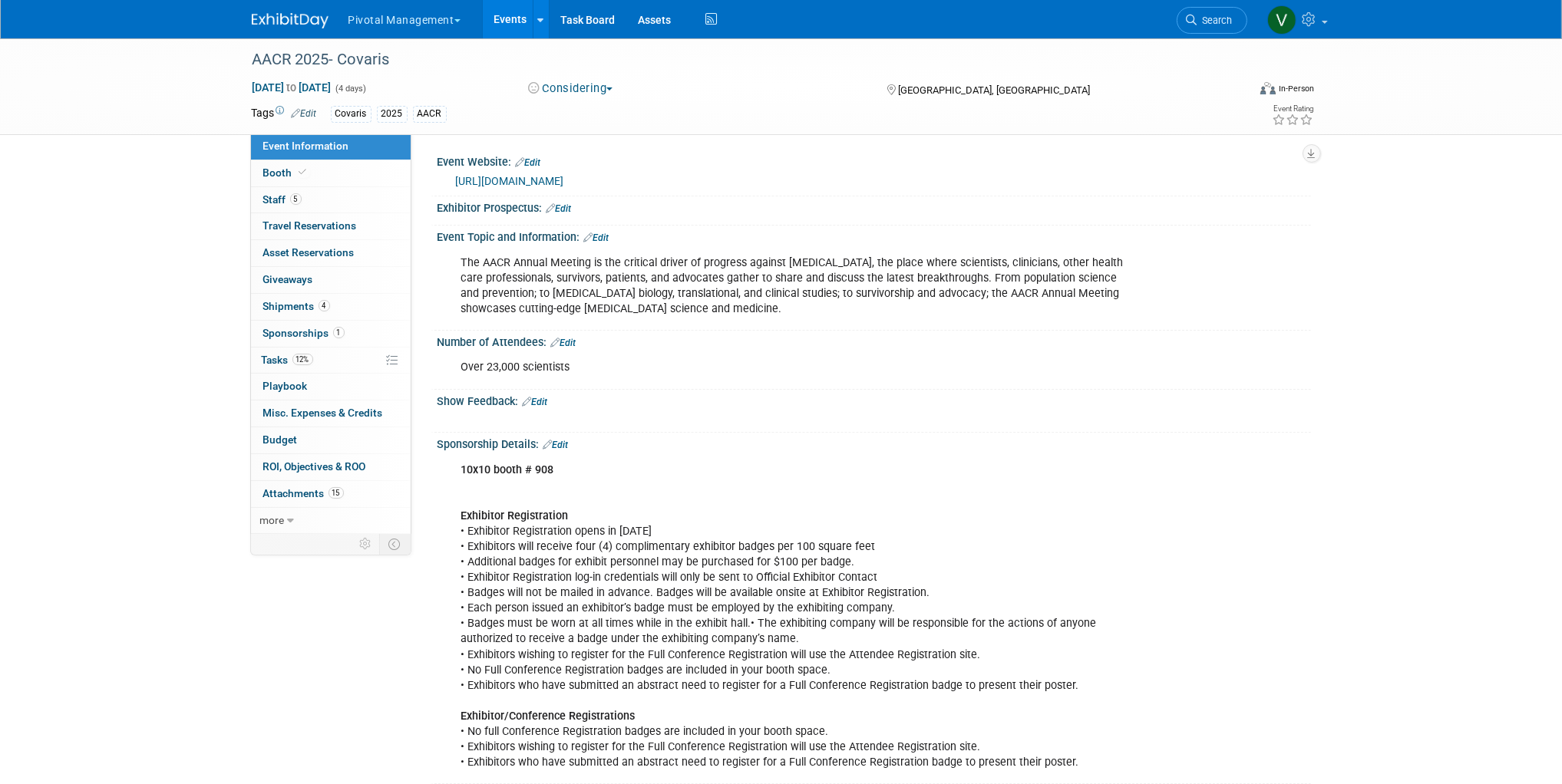
click at [507, 21] on link "Events" at bounding box center [511, 19] width 56 height 38
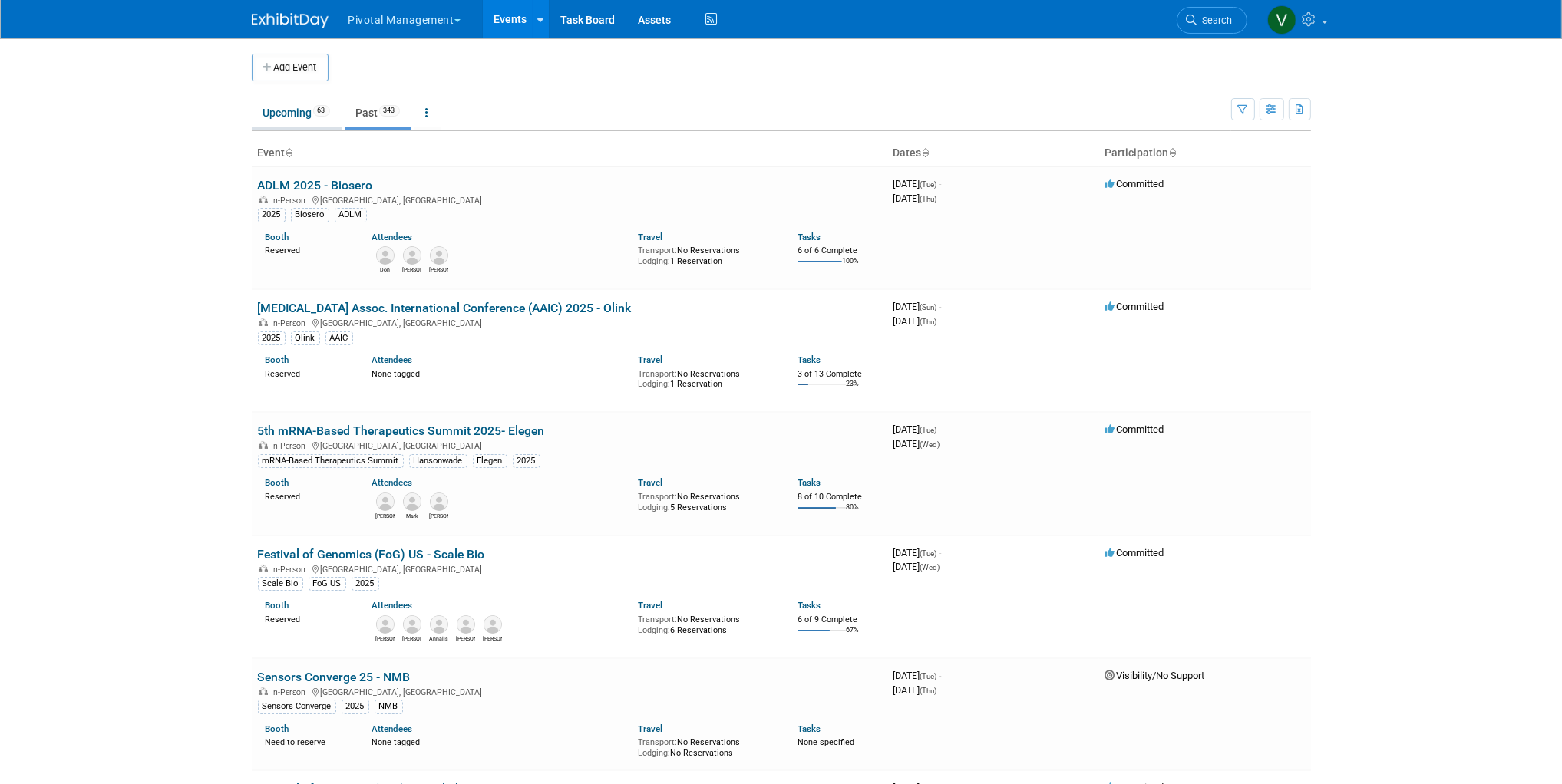
click at [285, 114] on link "Upcoming 63" at bounding box center [297, 112] width 90 height 29
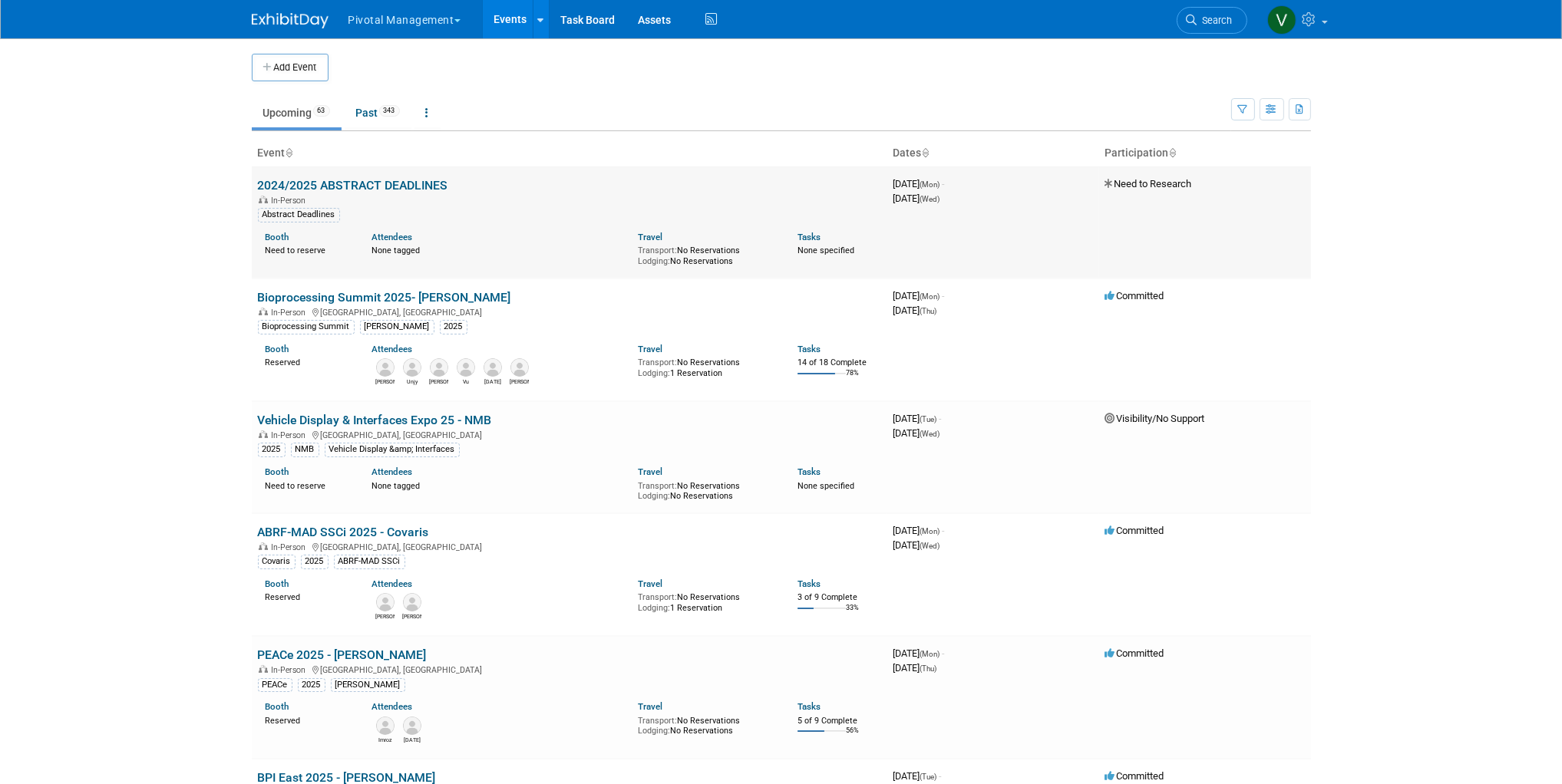
scroll to position [3832, 0]
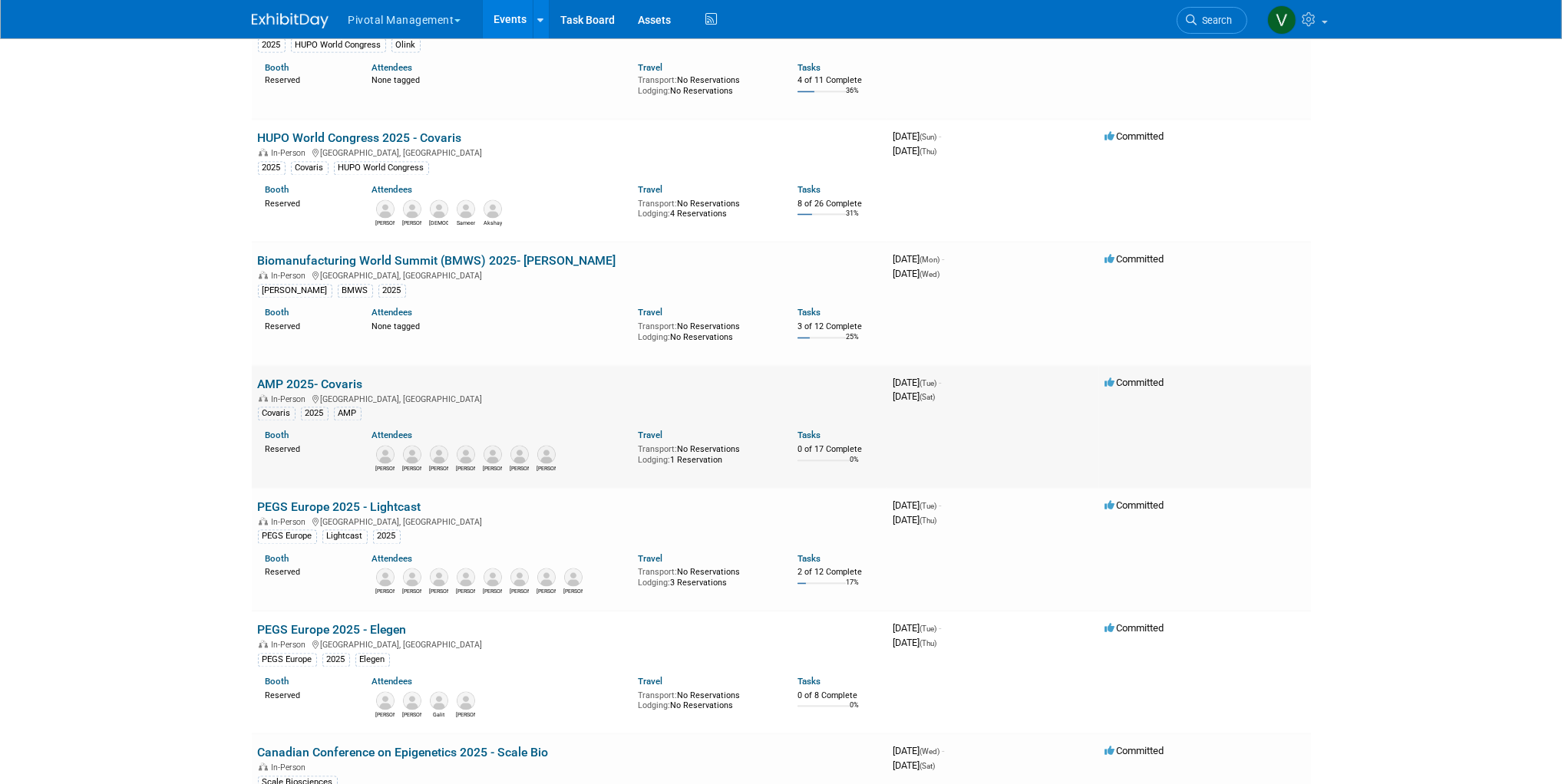
click at [312, 392] on link "AMP 2025- Covaris" at bounding box center [311, 384] width 106 height 14
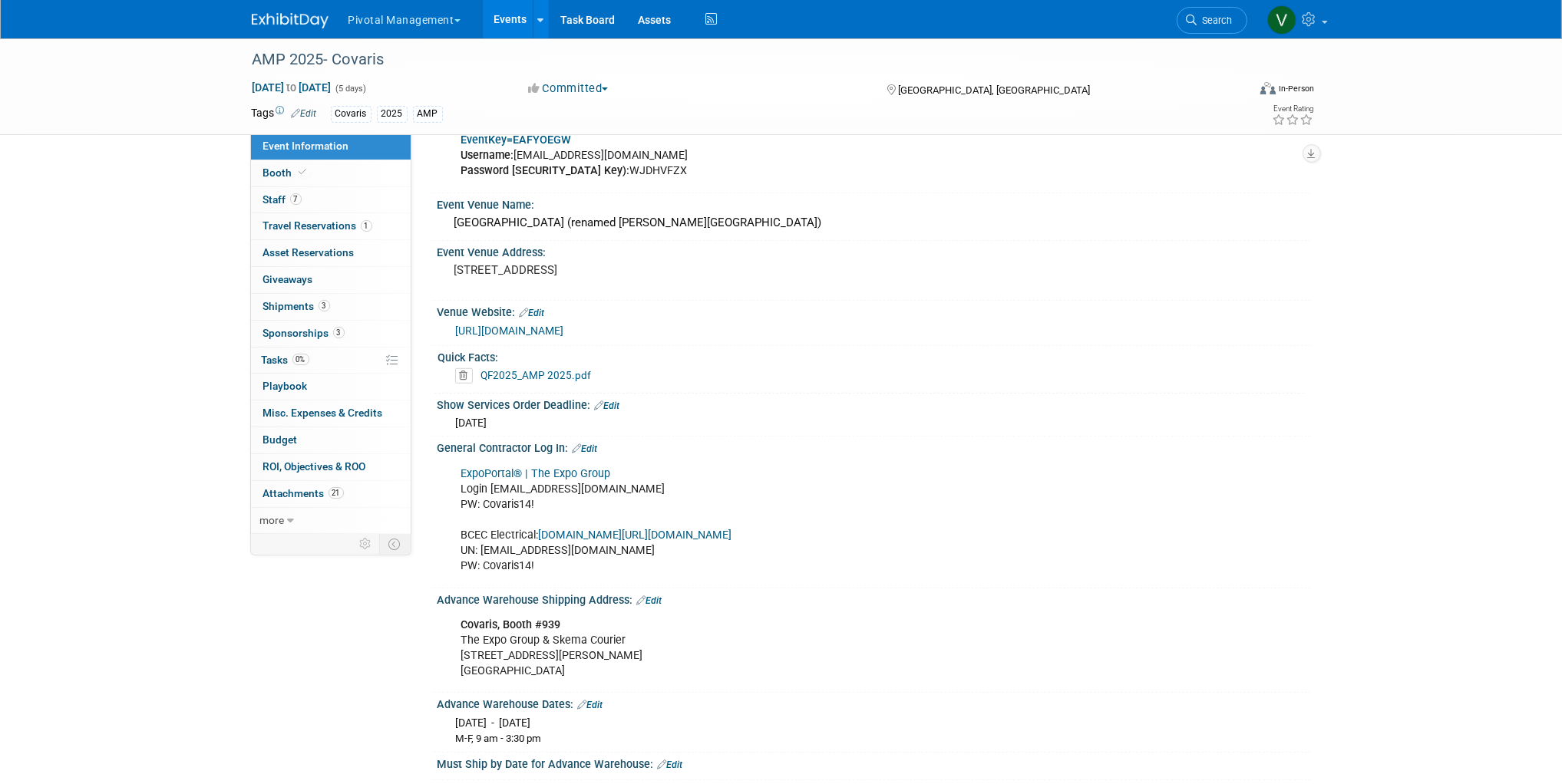
scroll to position [1481, 0]
click at [561, 465] on link "ExpoPortal® | The Expo Group" at bounding box center [537, 472] width 150 height 13
click at [1066, 300] on div "Venue Website: Edit" at bounding box center [875, 308] width 874 height 20
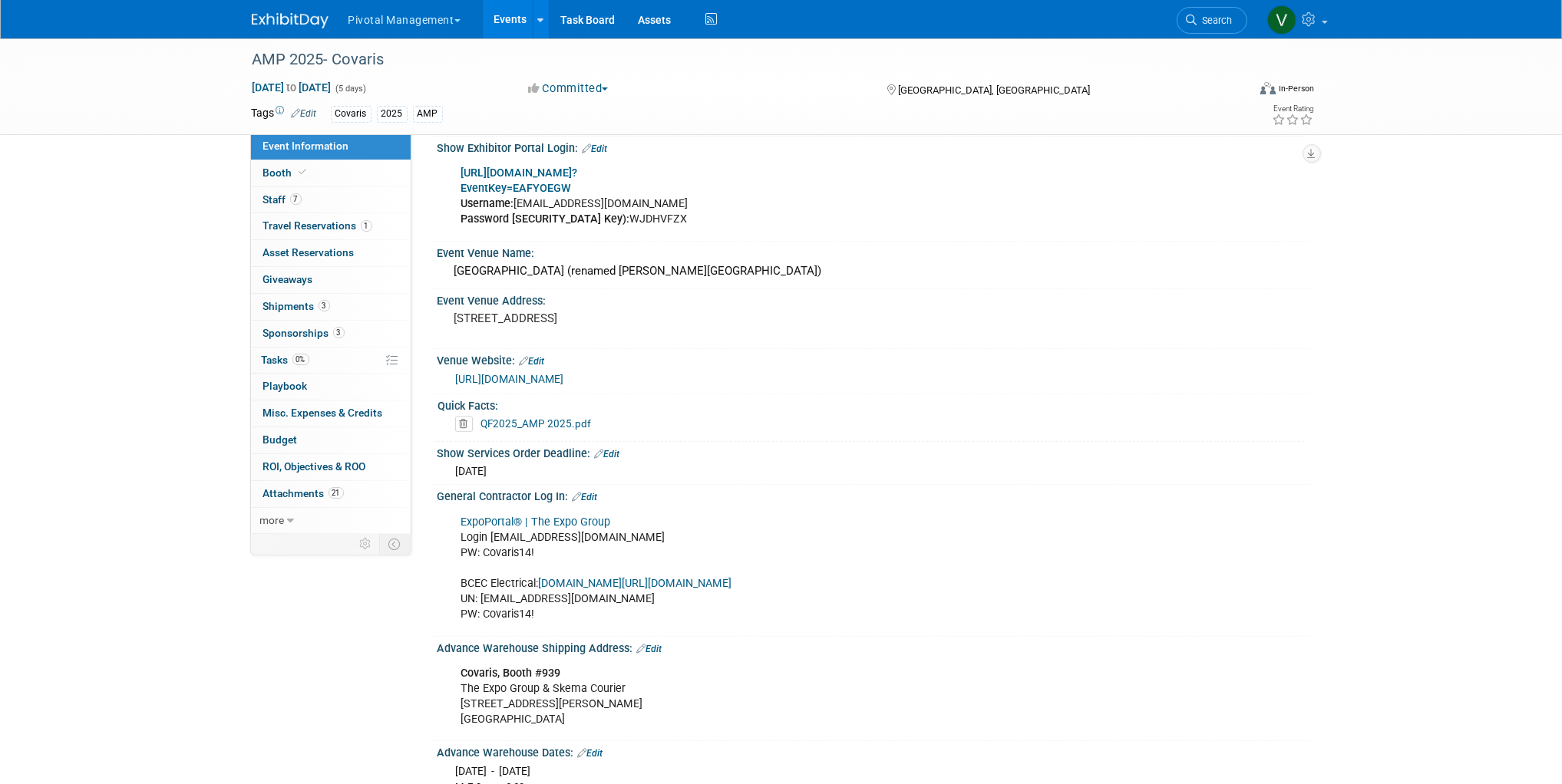
click at [326, 329] on span "Sponsorships 3" at bounding box center [303, 333] width 82 height 12
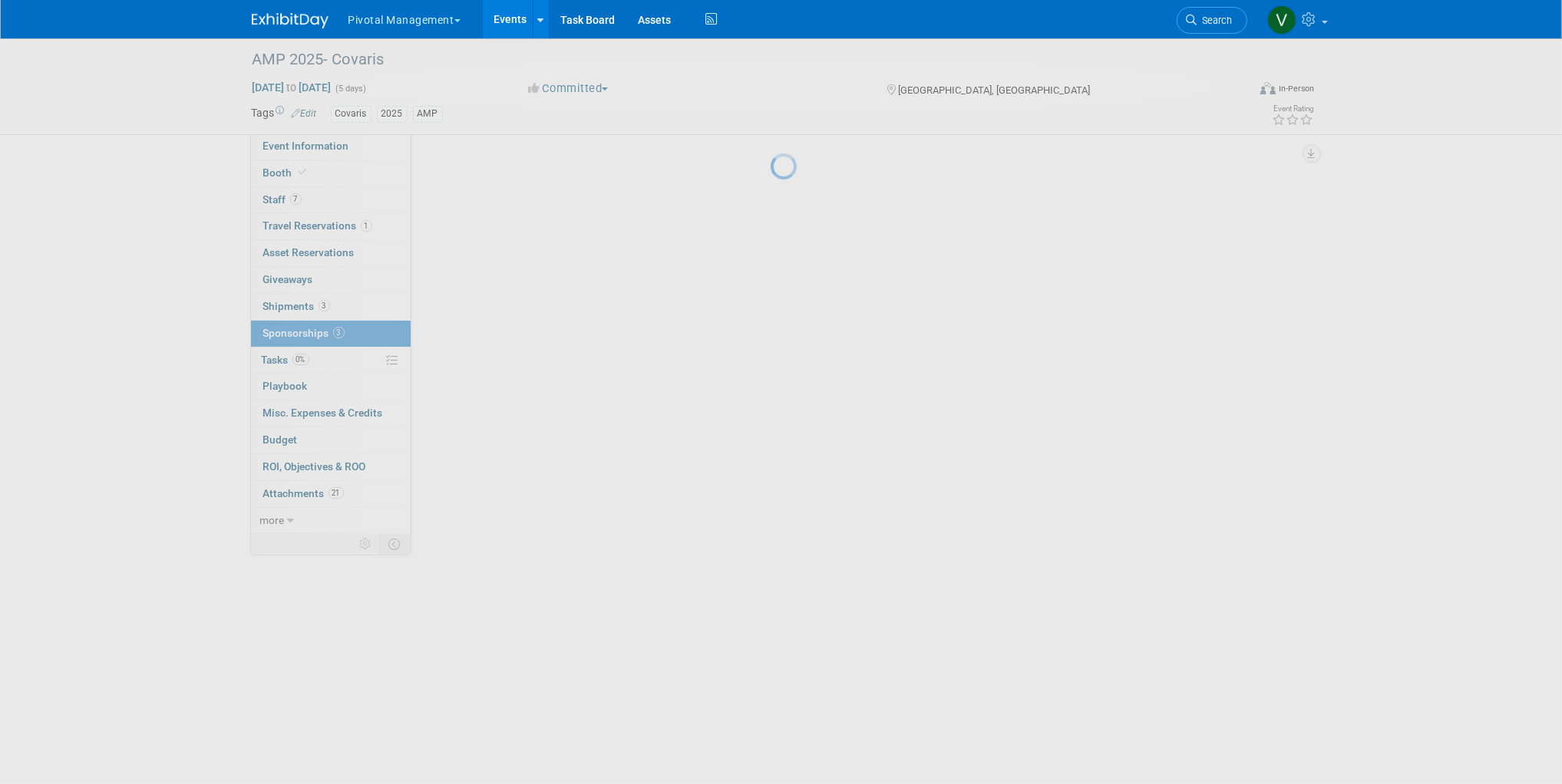
scroll to position [0, 0]
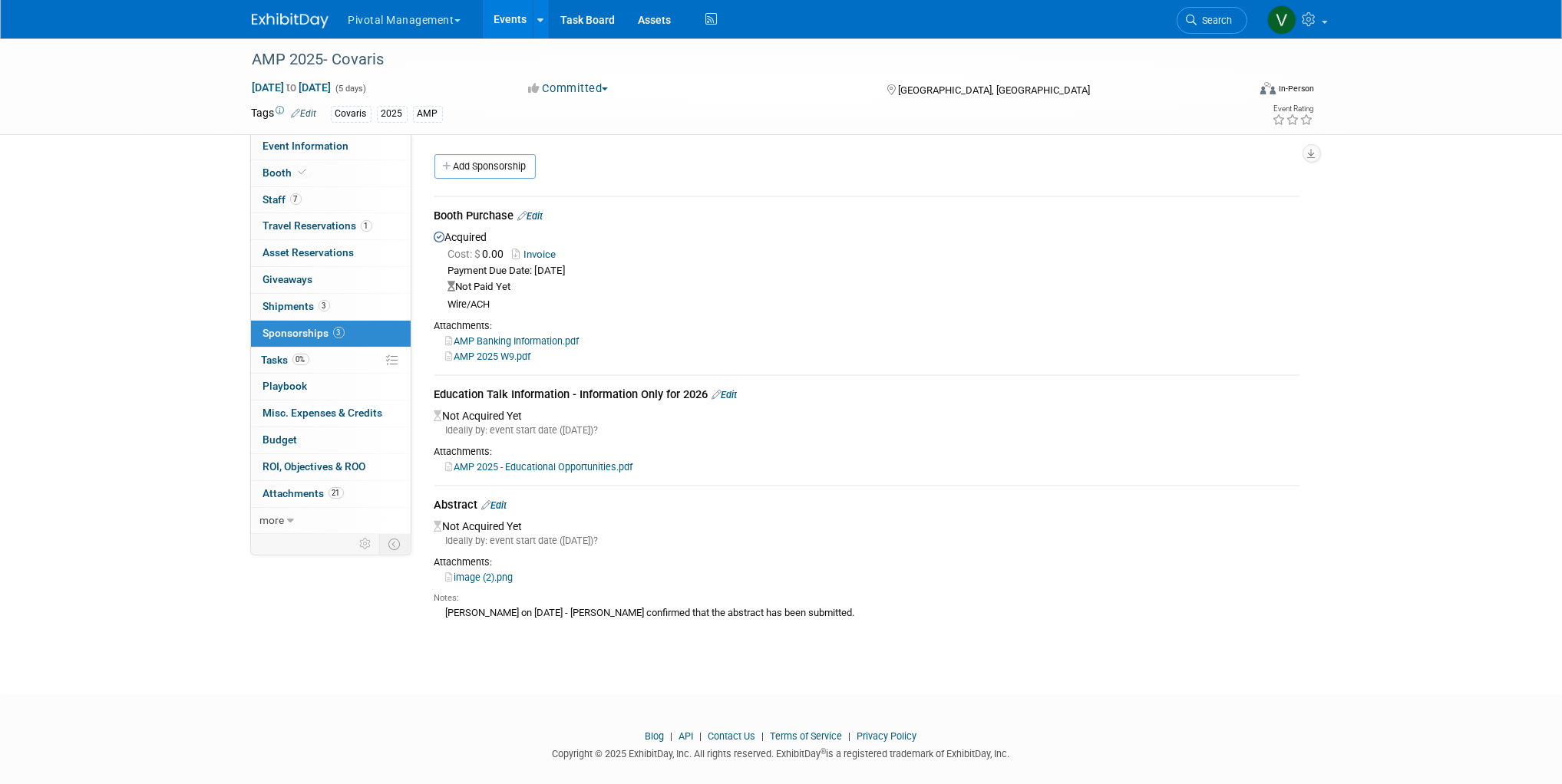
click at [512, 16] on link "Events" at bounding box center [511, 19] width 56 height 38
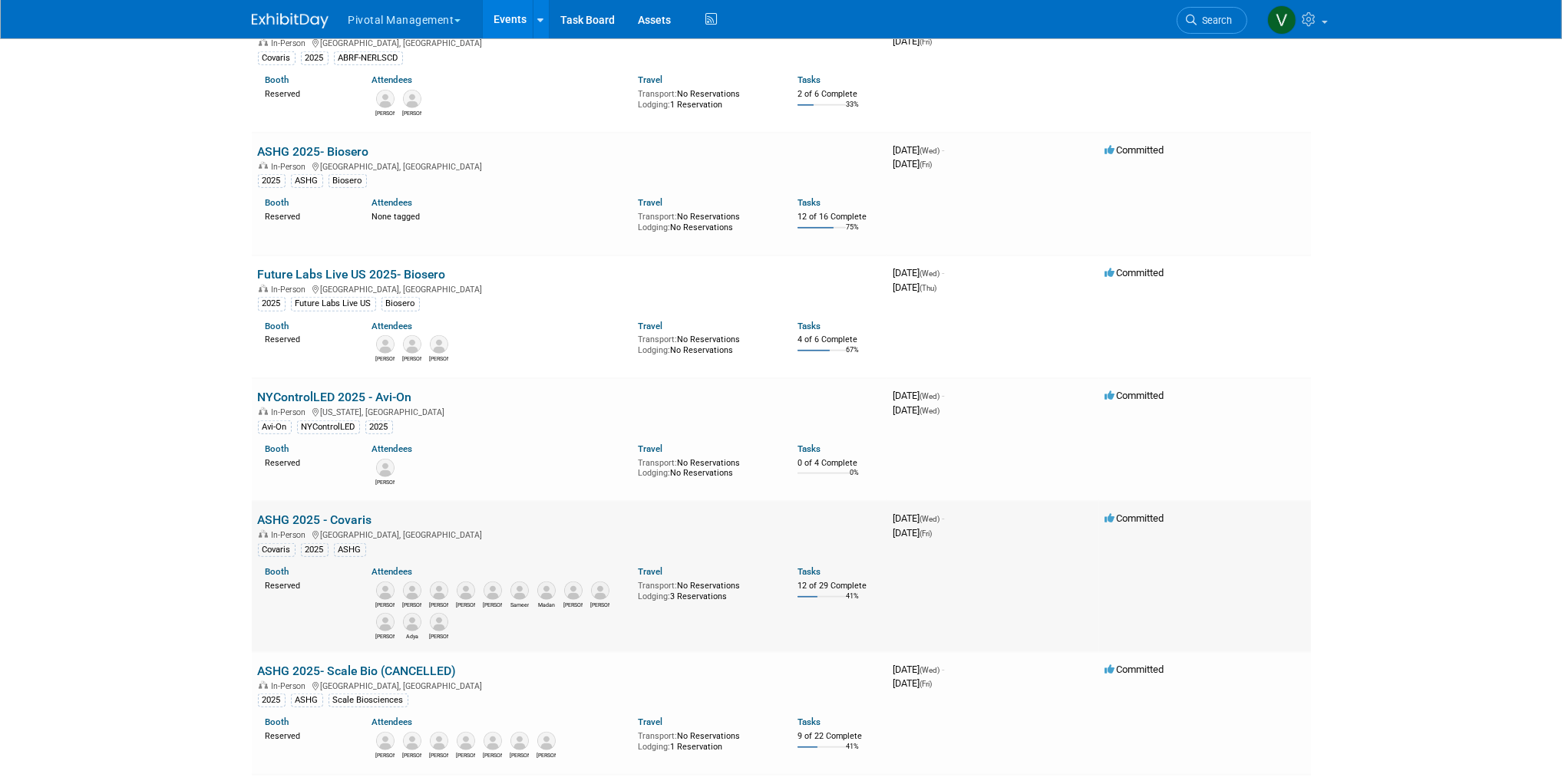
scroll to position [1956, 0]
click at [358, 517] on link "ASHG 2025 - Covaris" at bounding box center [315, 522] width 114 height 14
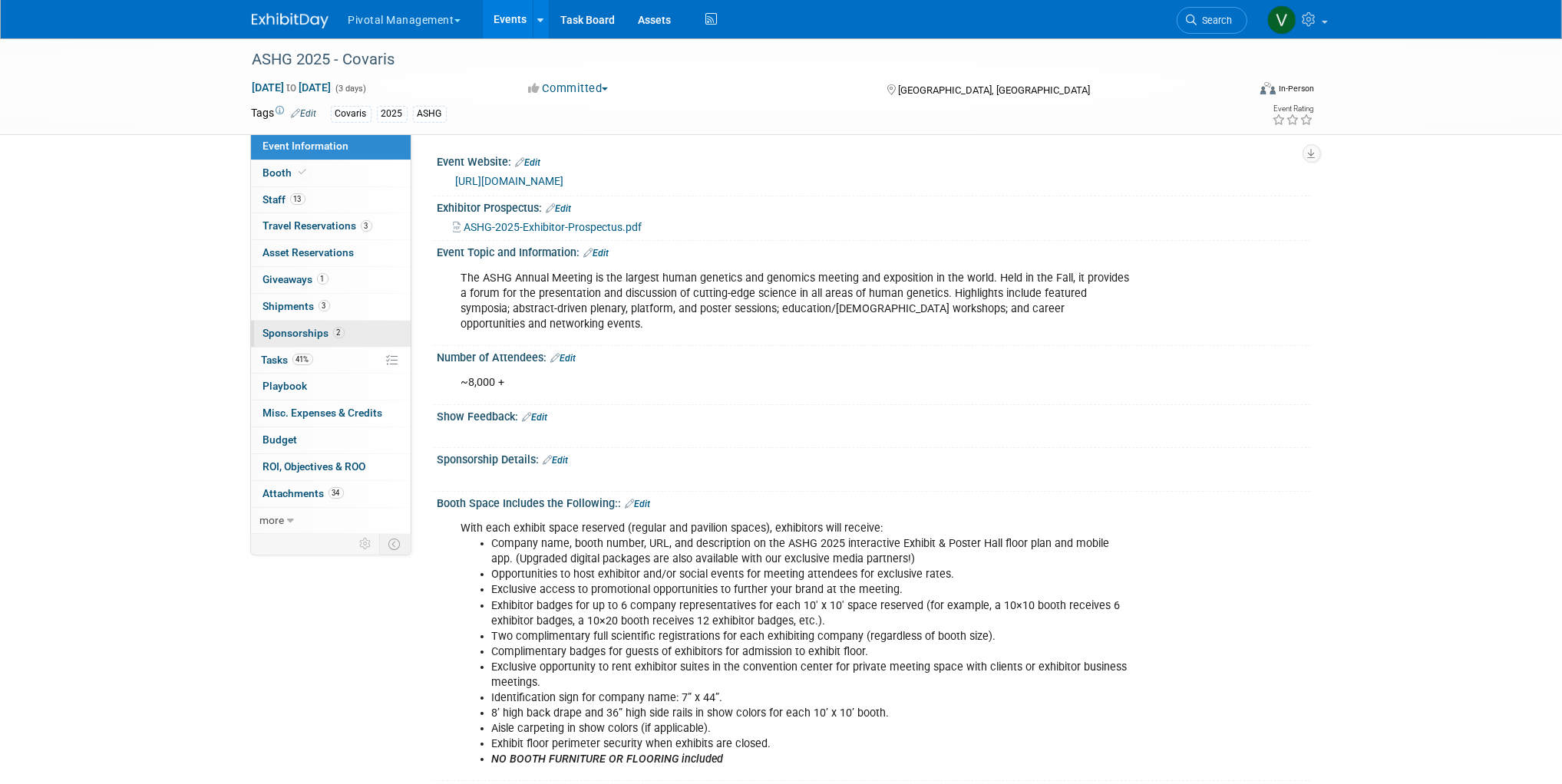
click at [280, 329] on span "Sponsorships 2" at bounding box center [303, 333] width 82 height 12
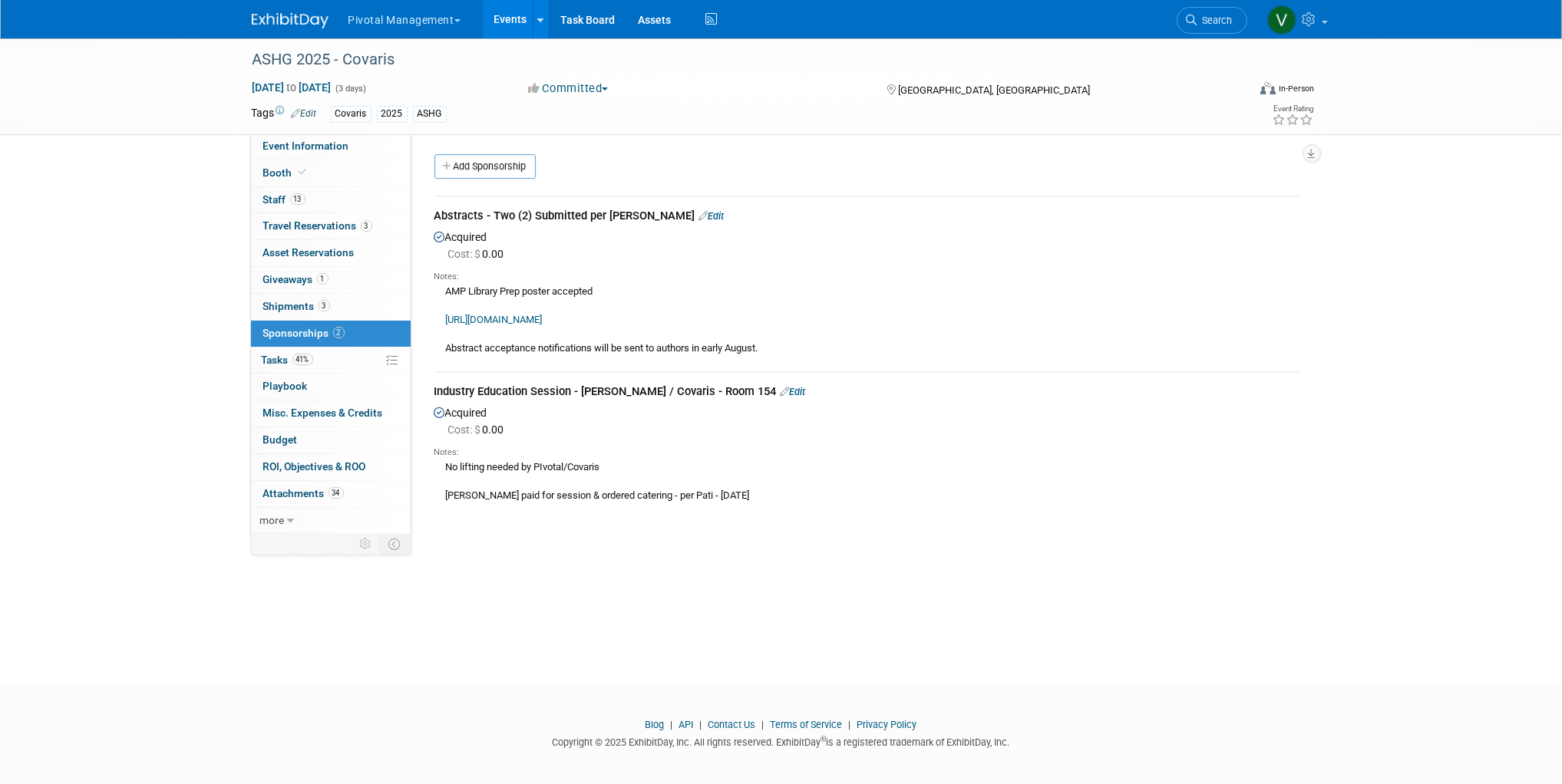
drag, startPoint x: 474, startPoint y: 25, endPoint x: 494, endPoint y: 28, distance: 20.2
click at [475, 27] on button "Pivotal Management" at bounding box center [413, 16] width 132 height 34
click at [498, 27] on link "Events" at bounding box center [511, 19] width 56 height 38
